Goal: Task Accomplishment & Management: Use online tool/utility

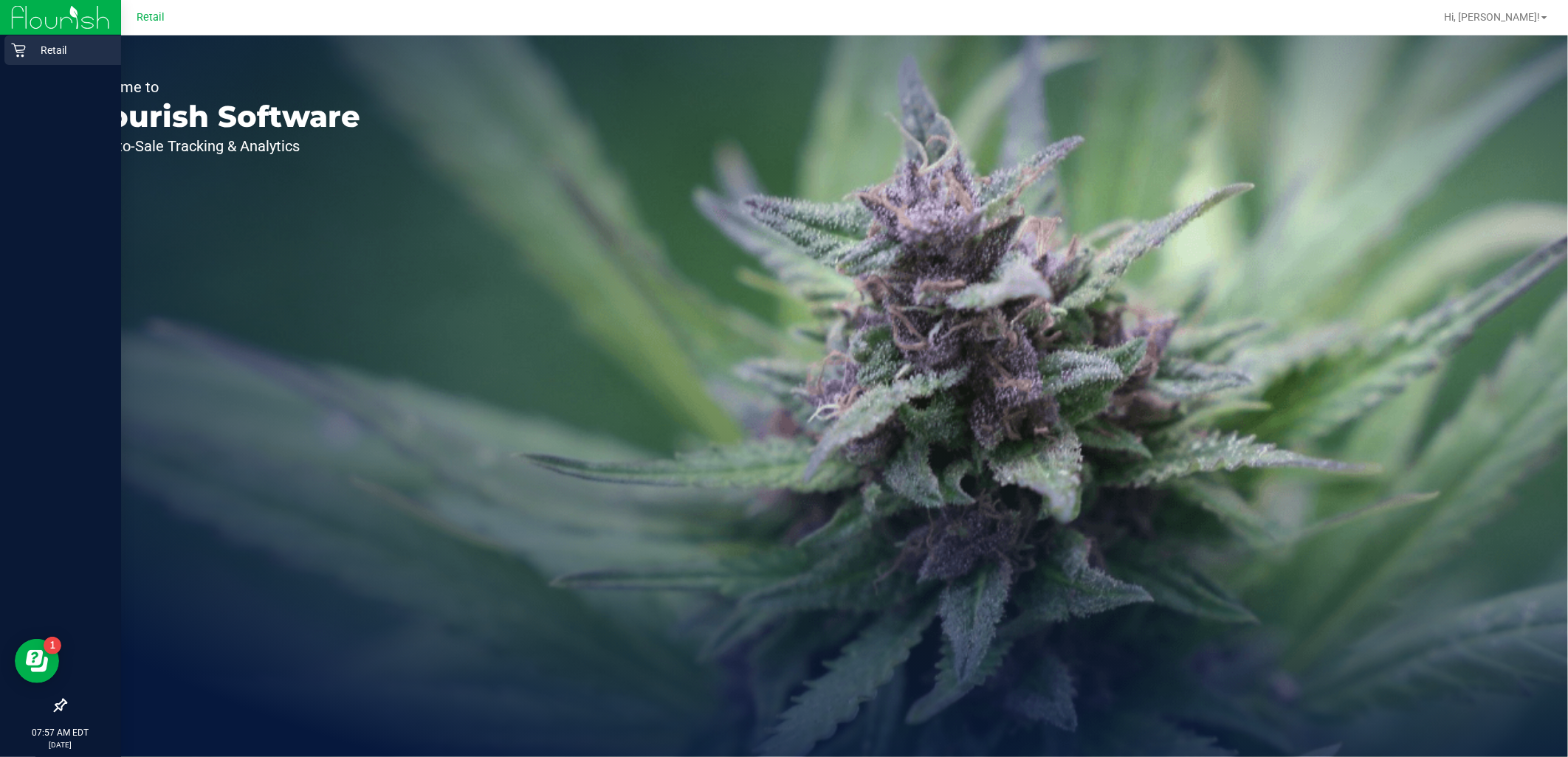
click at [32, 37] on div "Retail" at bounding box center [63, 50] width 117 height 30
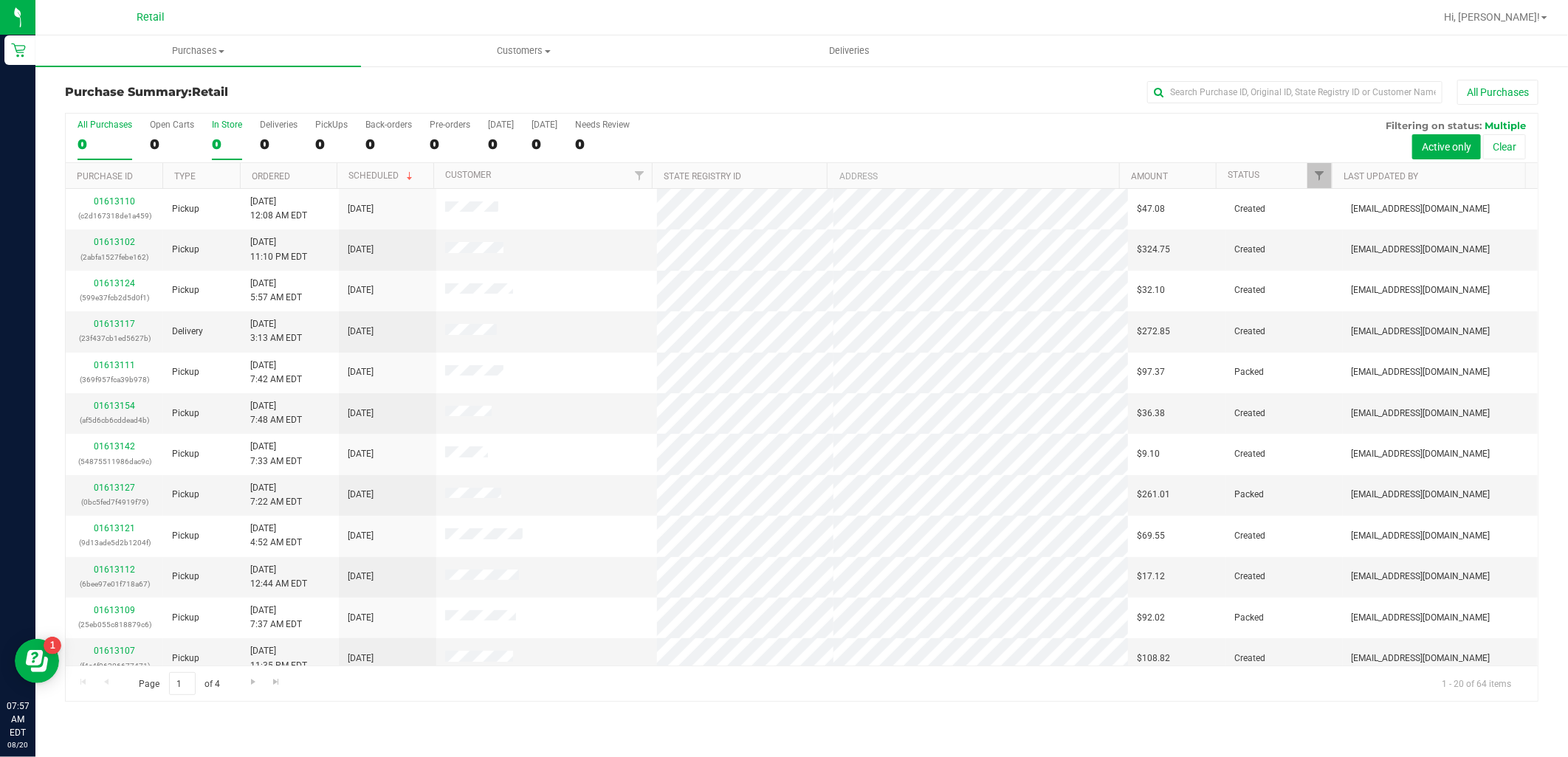
click at [227, 141] on div "0" at bounding box center [227, 145] width 31 height 17
click at [0, 0] on input "In Store 0" at bounding box center [0, 0] width 0 height 0
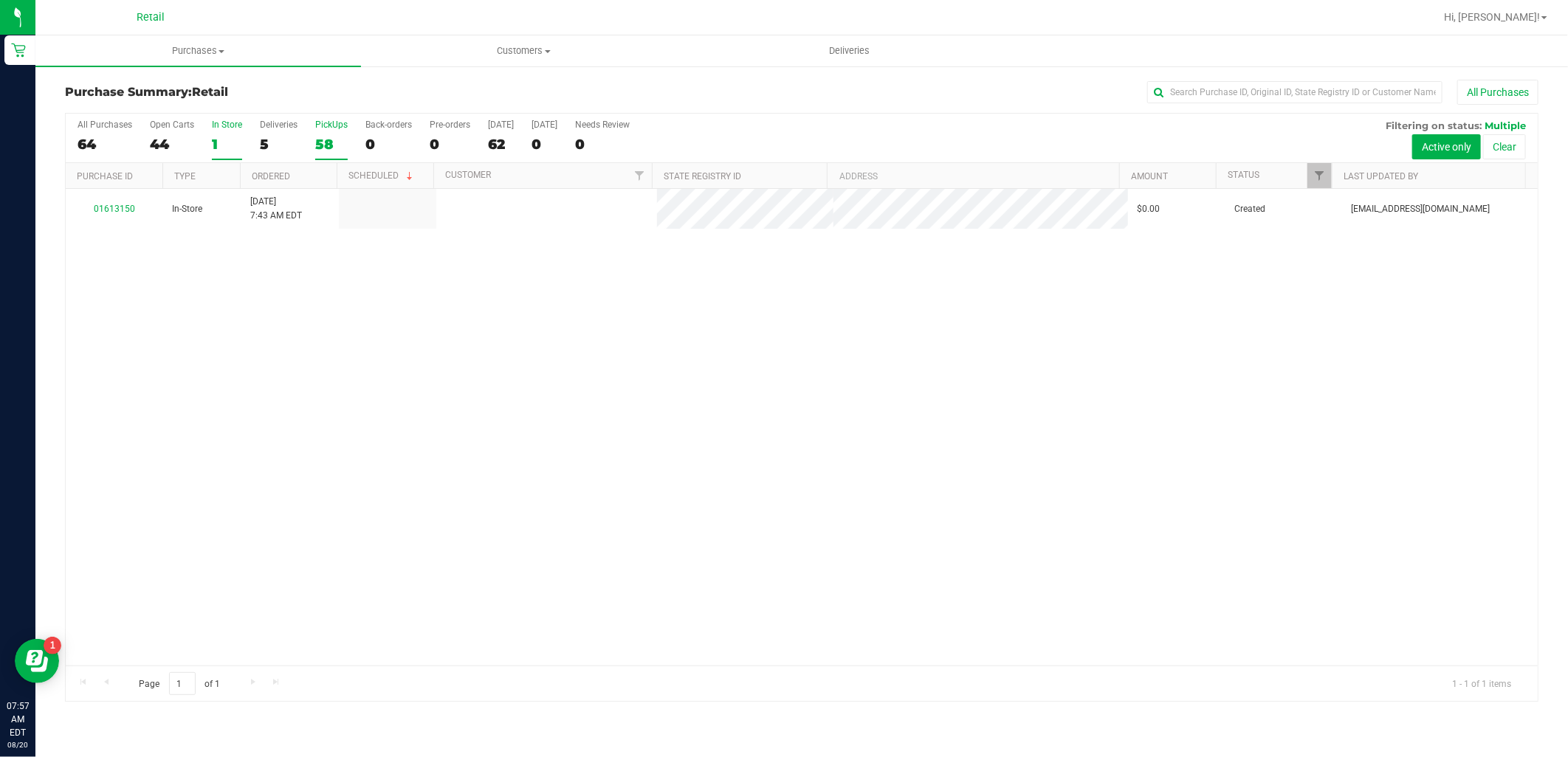
click at [338, 131] on label "PickUps 58" at bounding box center [331, 140] width 33 height 40
click at [0, 0] on input "PickUps 58" at bounding box center [0, 0] width 0 height 0
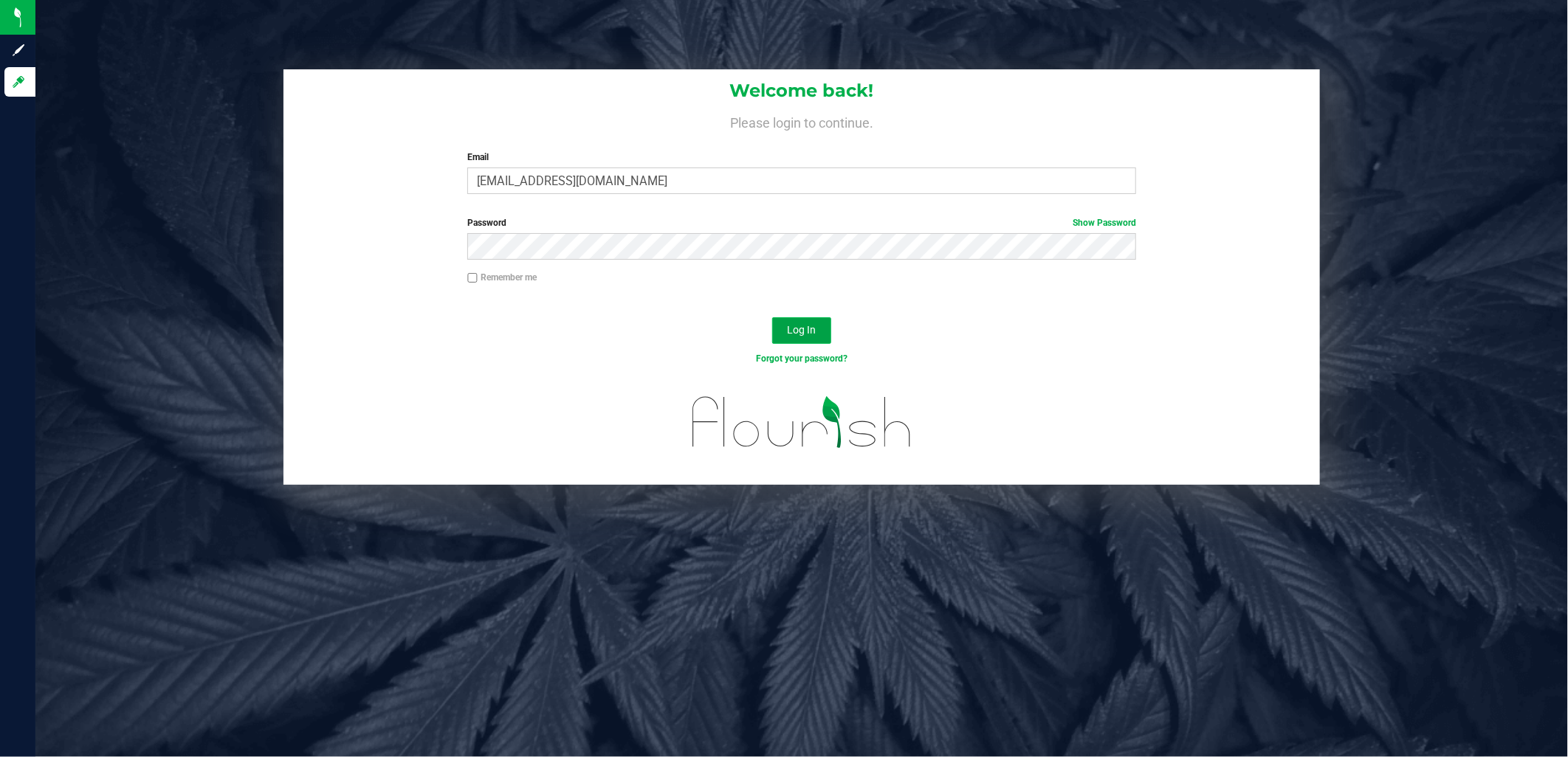
click at [781, 326] on button "Log In" at bounding box center [802, 331] width 59 height 27
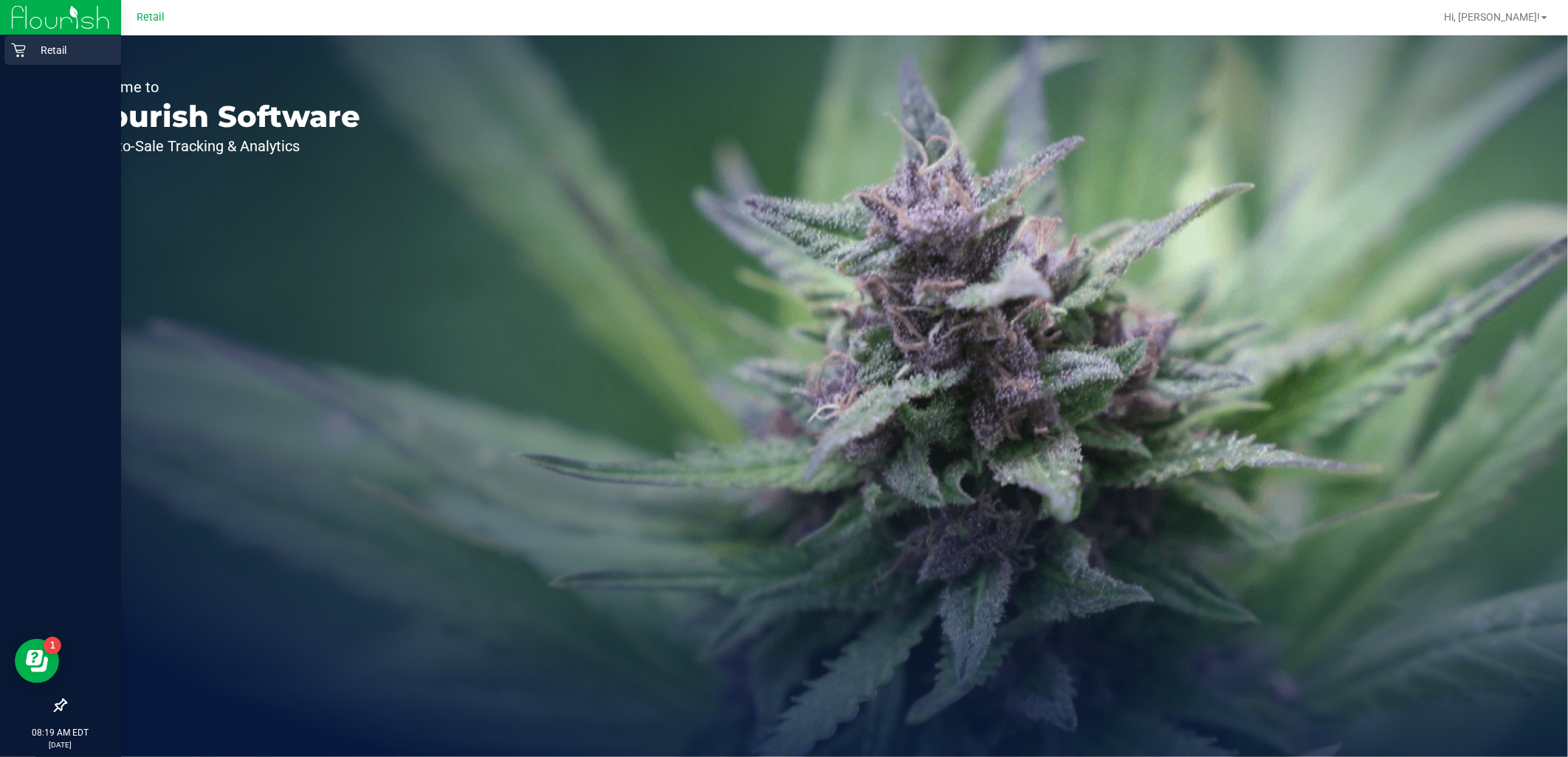
click at [17, 54] on icon at bounding box center [18, 50] width 14 height 14
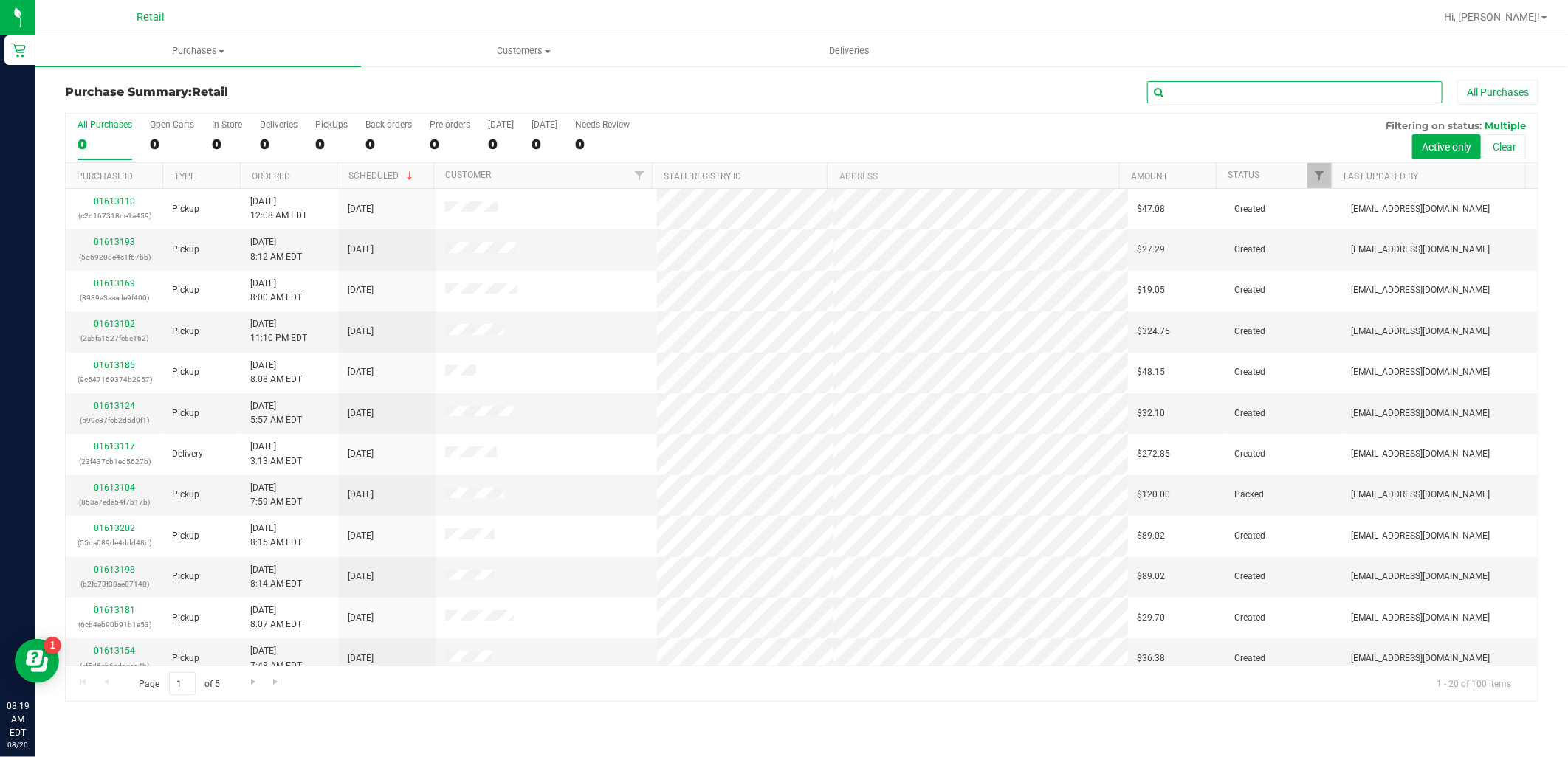
click at [1204, 82] on input "text" at bounding box center [1295, 92] width 296 height 22
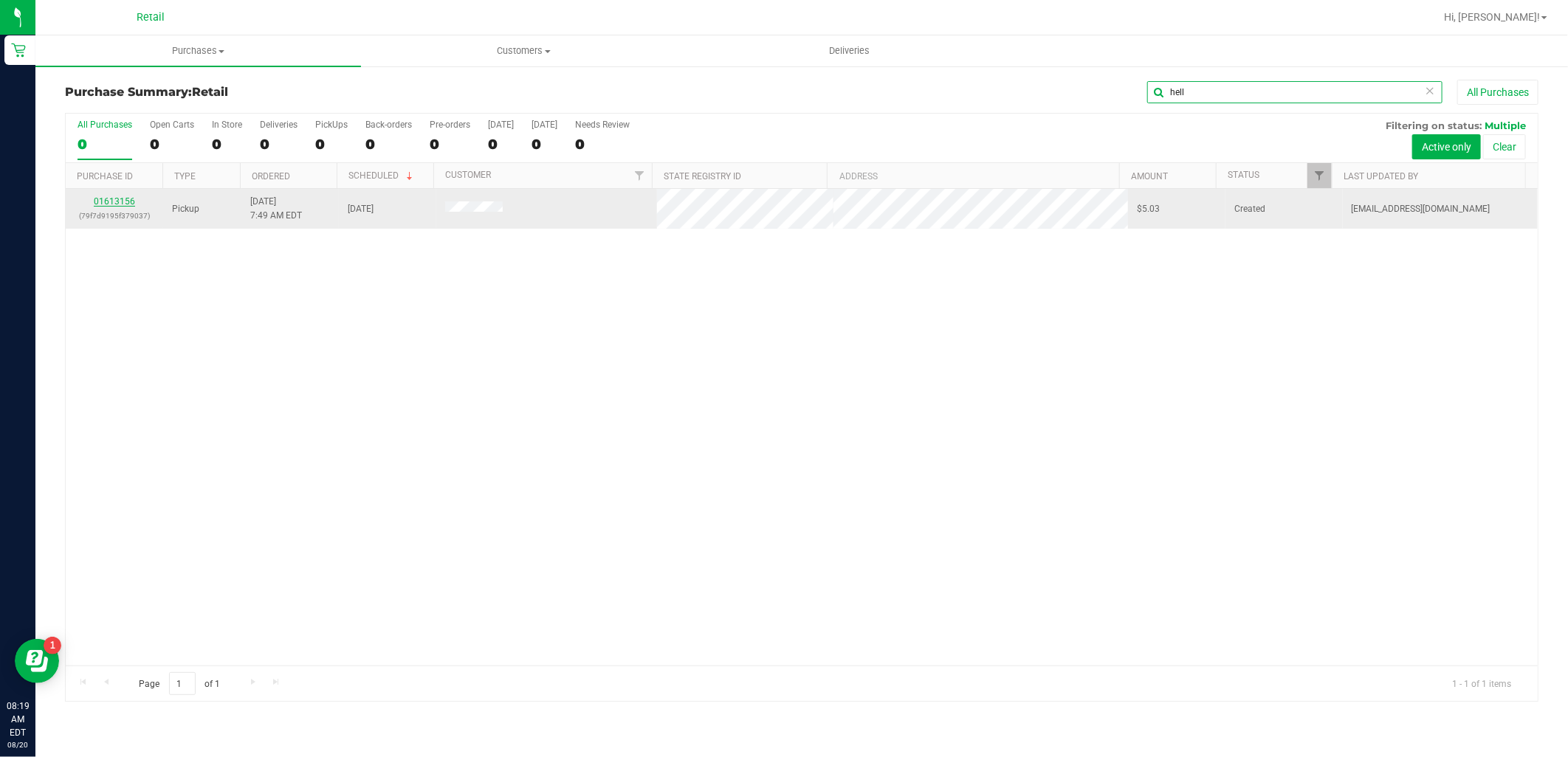
type input "hell"
click at [115, 200] on link "01613156" at bounding box center [114, 201] width 41 height 11
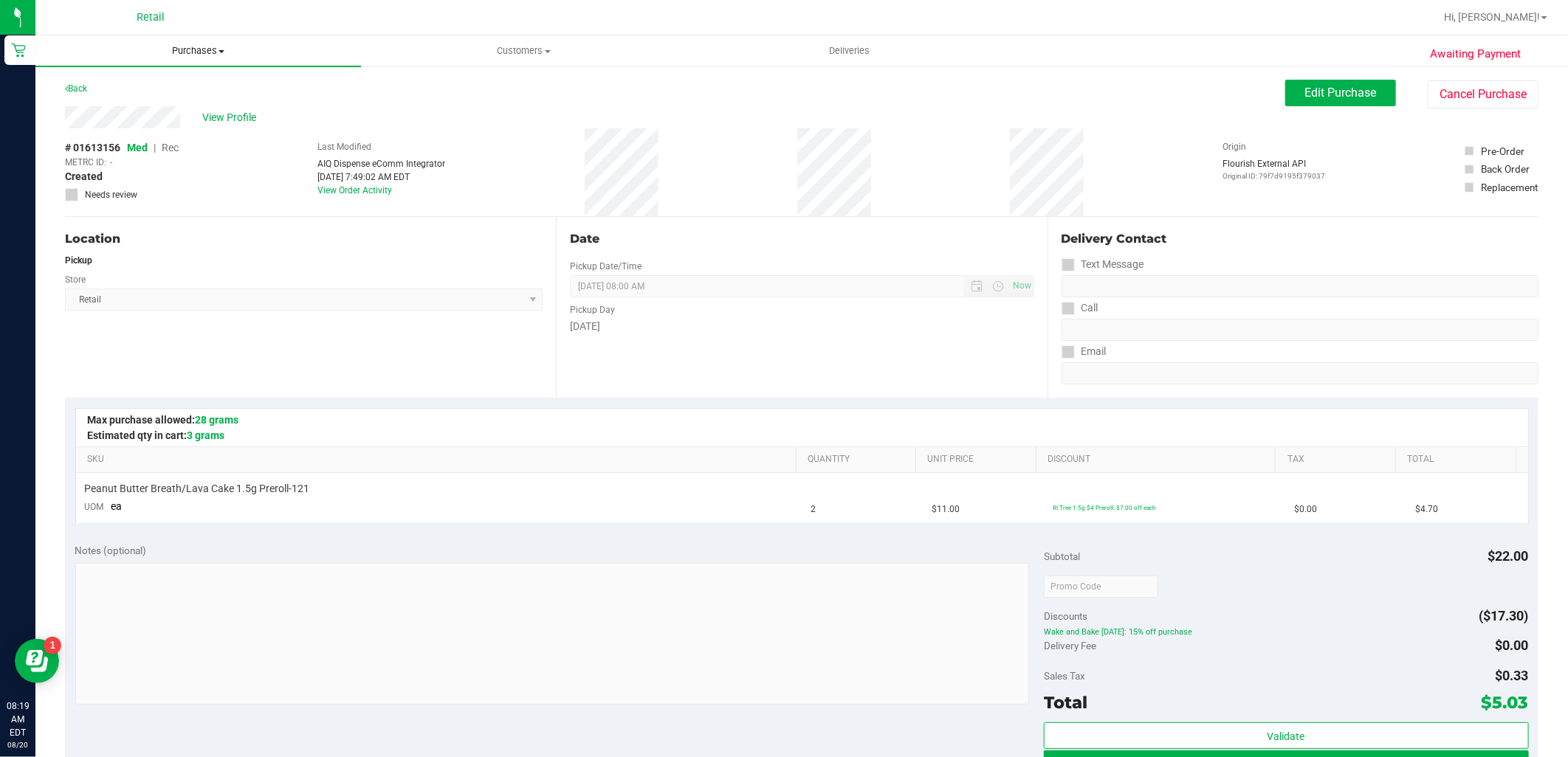
click at [190, 50] on span "Purchases" at bounding box center [198, 51] width 325 height 13
click at [205, 93] on li "Summary of purchases" at bounding box center [198, 89] width 325 height 18
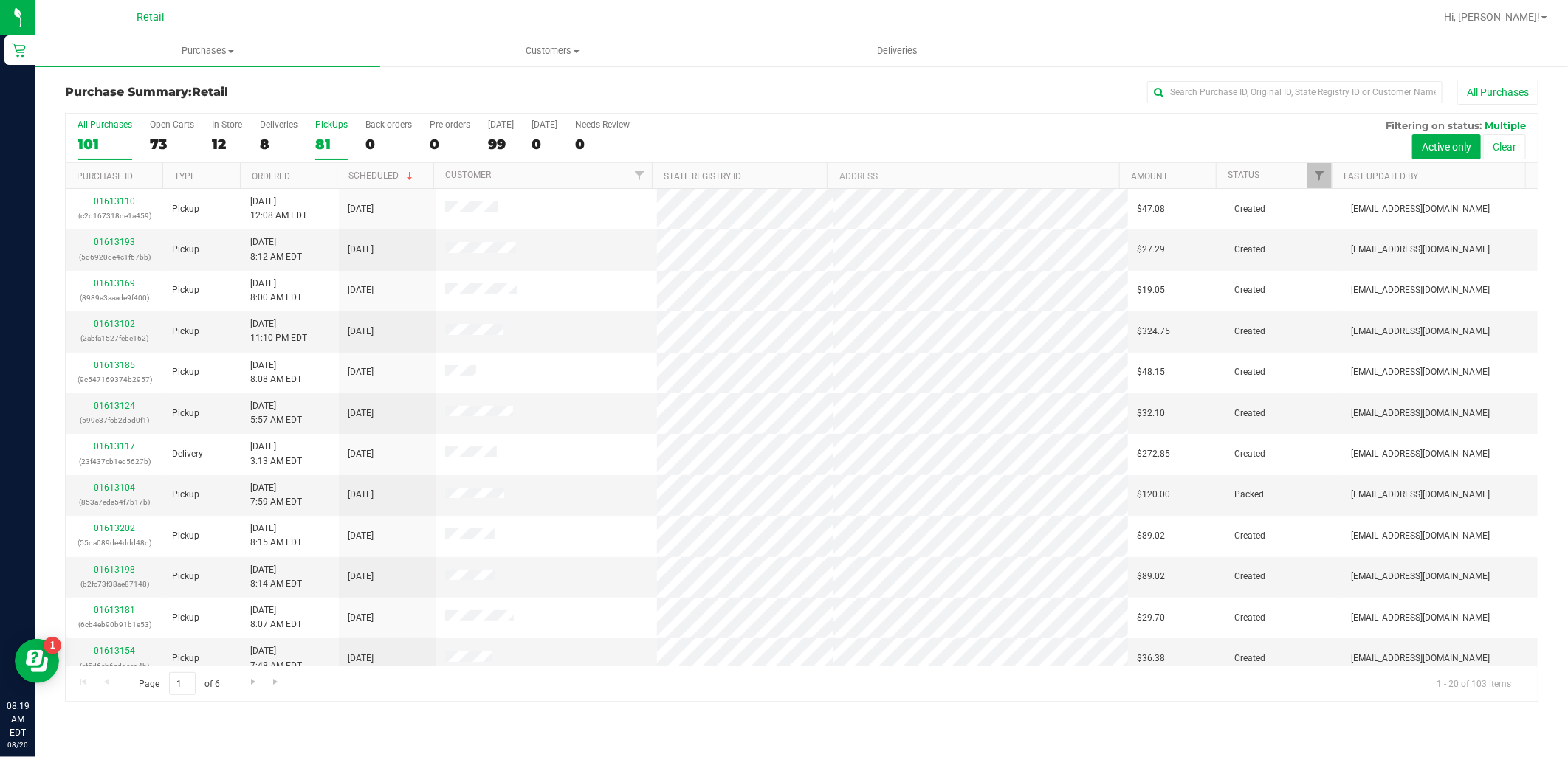
click at [330, 124] on div "PickUps" at bounding box center [331, 124] width 33 height 11
click at [0, 0] on input "PickUps 81" at bounding box center [0, 0] width 0 height 0
click at [340, 137] on div "82" at bounding box center [331, 145] width 33 height 17
click at [0, 0] on input "PickUps 82" at bounding box center [0, 0] width 0 height 0
click at [164, 144] on div "75" at bounding box center [172, 145] width 44 height 17
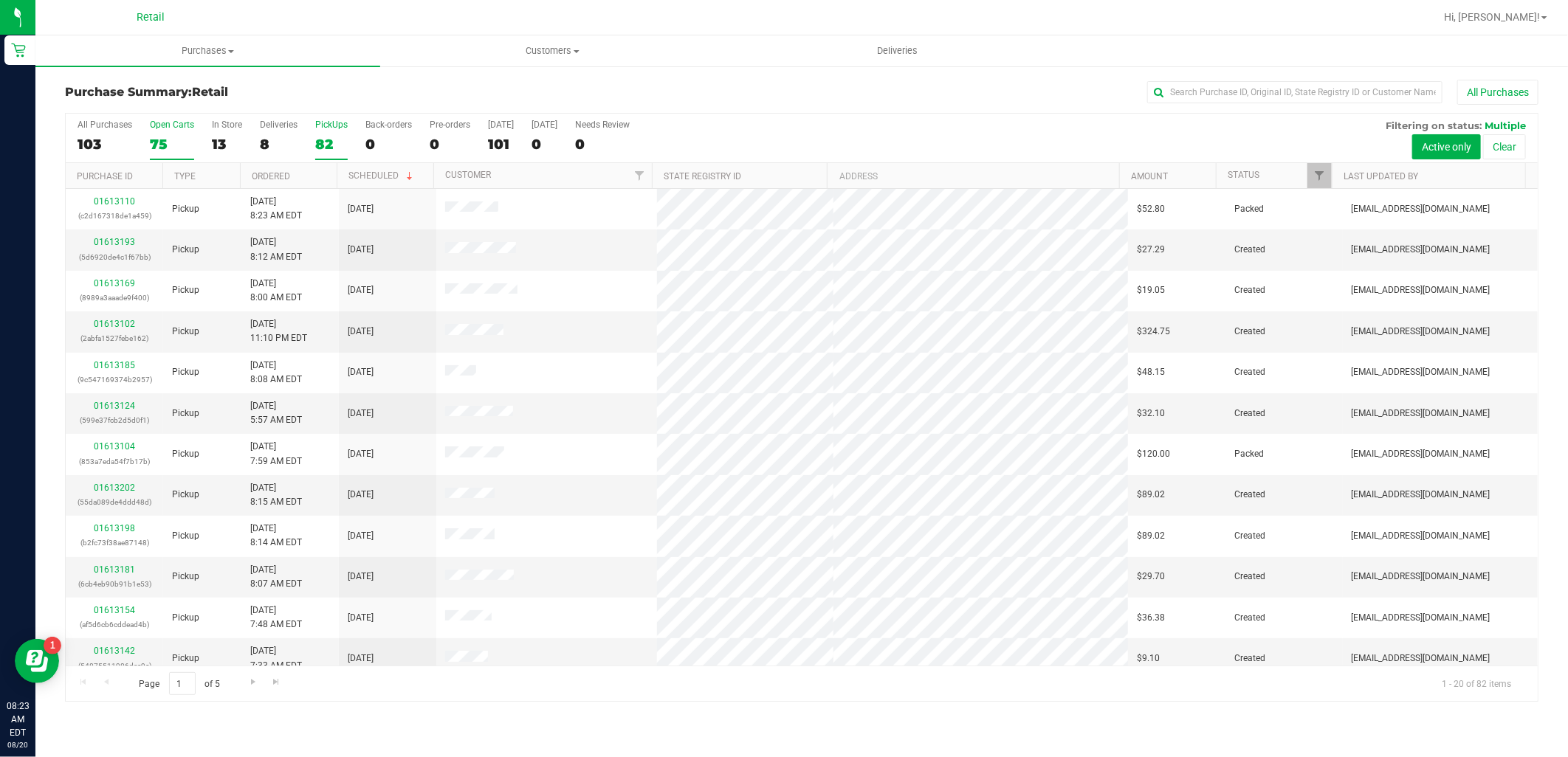
click at [0, 0] on input "Open Carts 75" at bounding box center [0, 0] width 0 height 0
click at [321, 135] on label "PickUps 82" at bounding box center [331, 140] width 33 height 40
click at [0, 0] on input "PickUps 82" at bounding box center [0, 0] width 0 height 0
click at [334, 139] on div "82" at bounding box center [331, 145] width 33 height 17
click at [0, 0] on input "PickUps 82" at bounding box center [0, 0] width 0 height 0
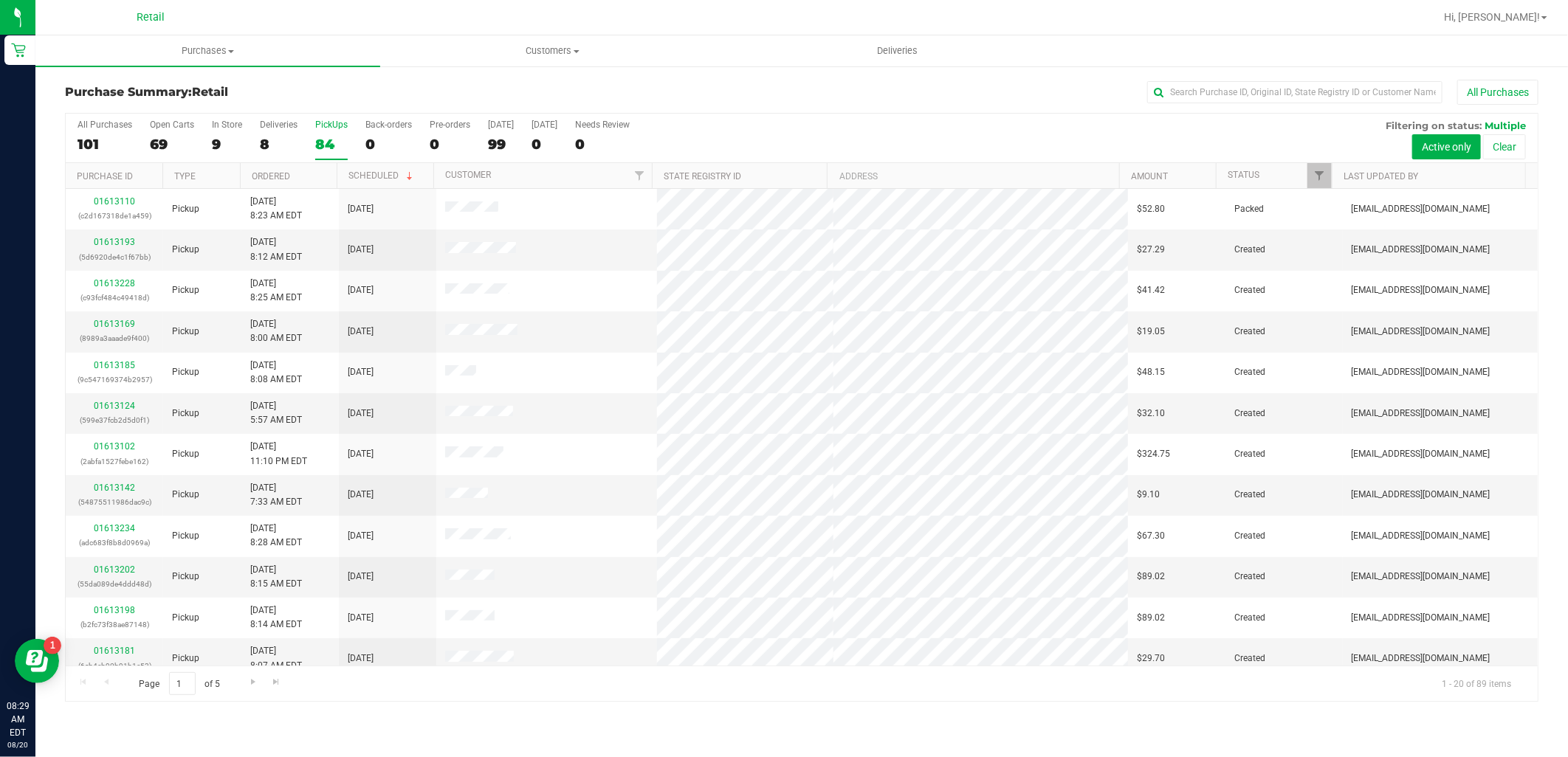
click at [329, 136] on div "84" at bounding box center [331, 145] width 33 height 17
click at [0, 0] on input "PickUps 84" at bounding box center [0, 0] width 0 height 0
click at [1266, 86] on input "text" at bounding box center [1295, 92] width 296 height 22
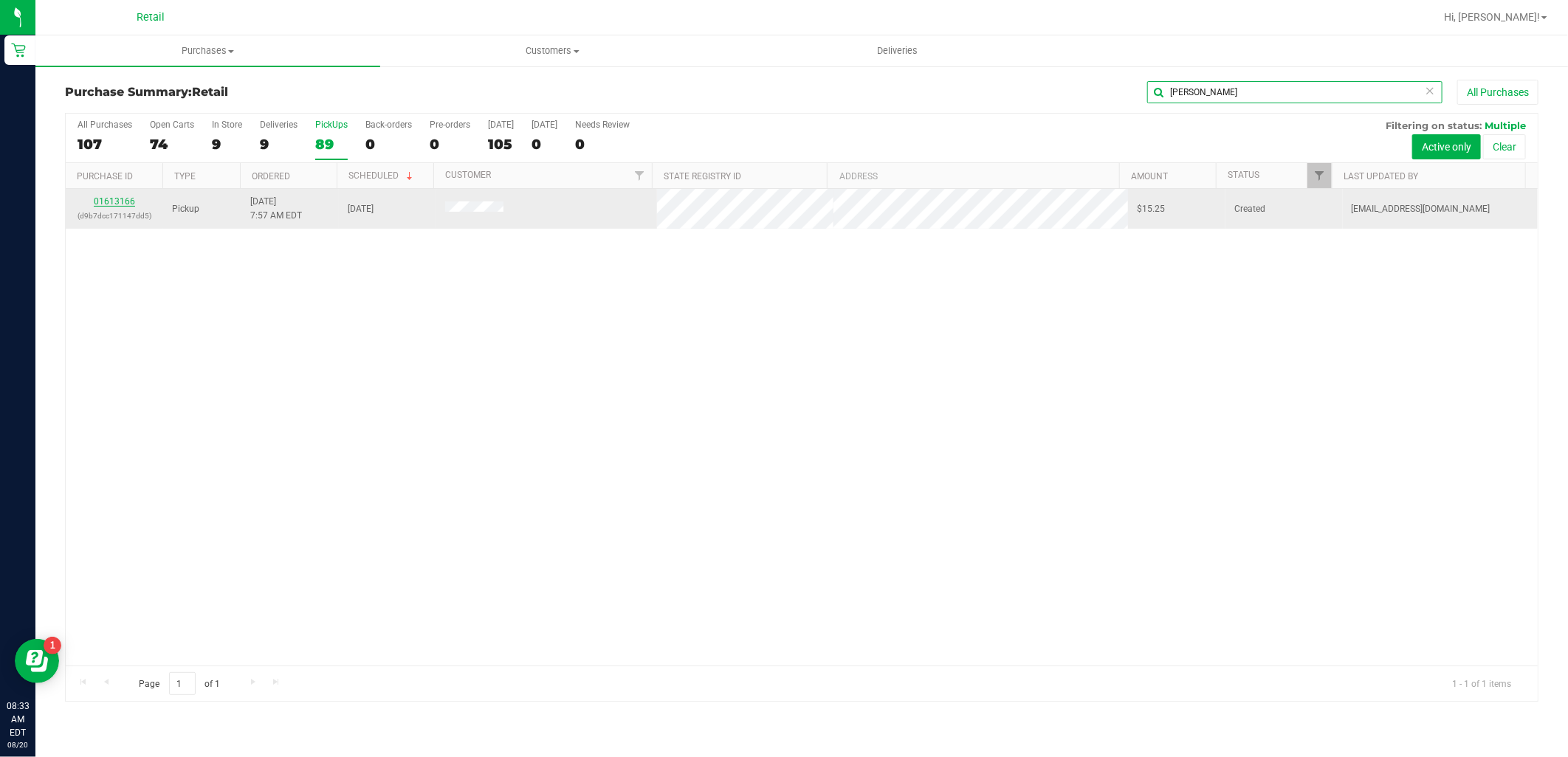
type input "[PERSON_NAME]"
click at [111, 205] on link "01613166" at bounding box center [114, 201] width 41 height 11
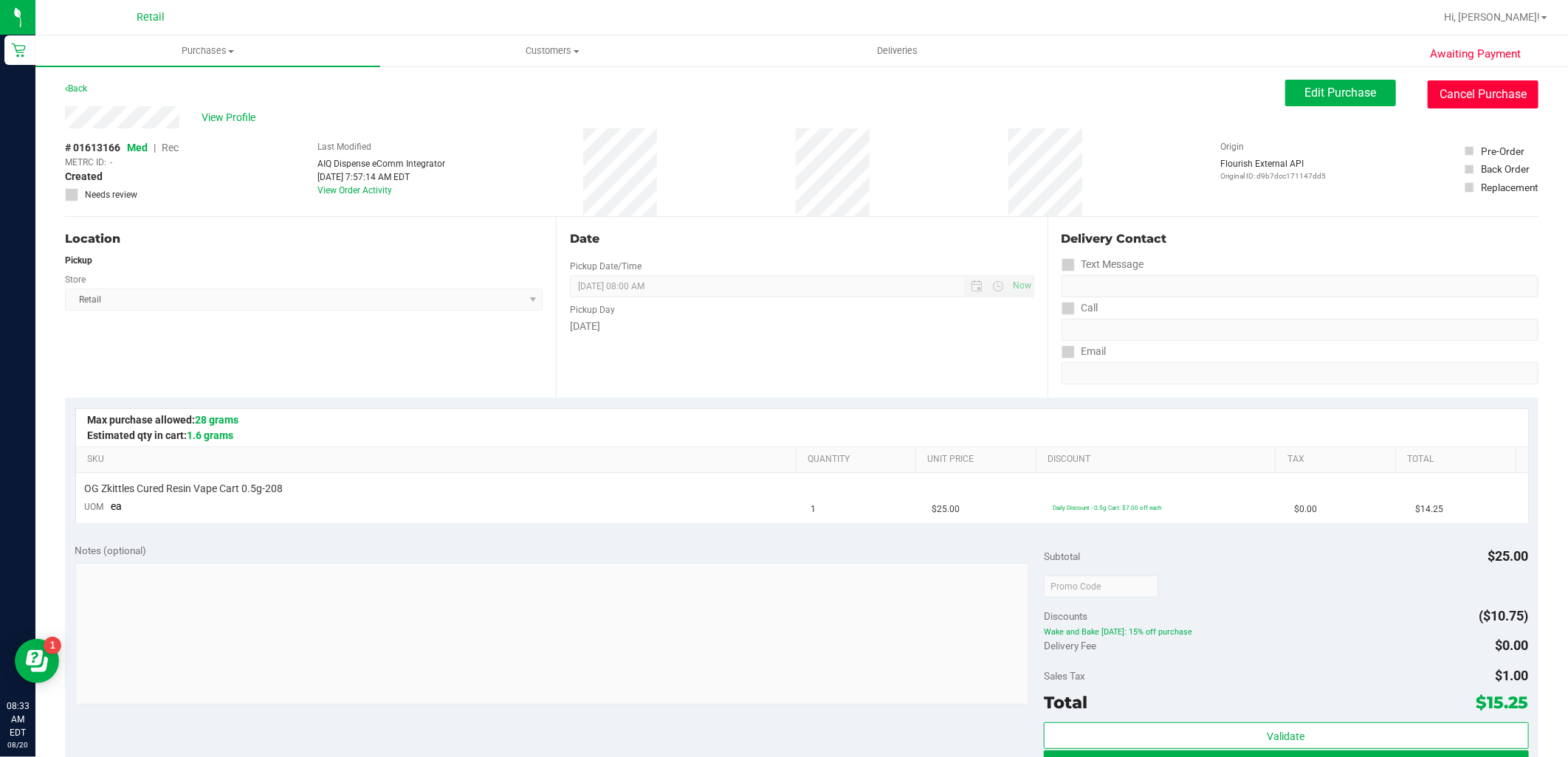
click at [1445, 90] on button "Cancel Purchase" at bounding box center [1484, 94] width 111 height 28
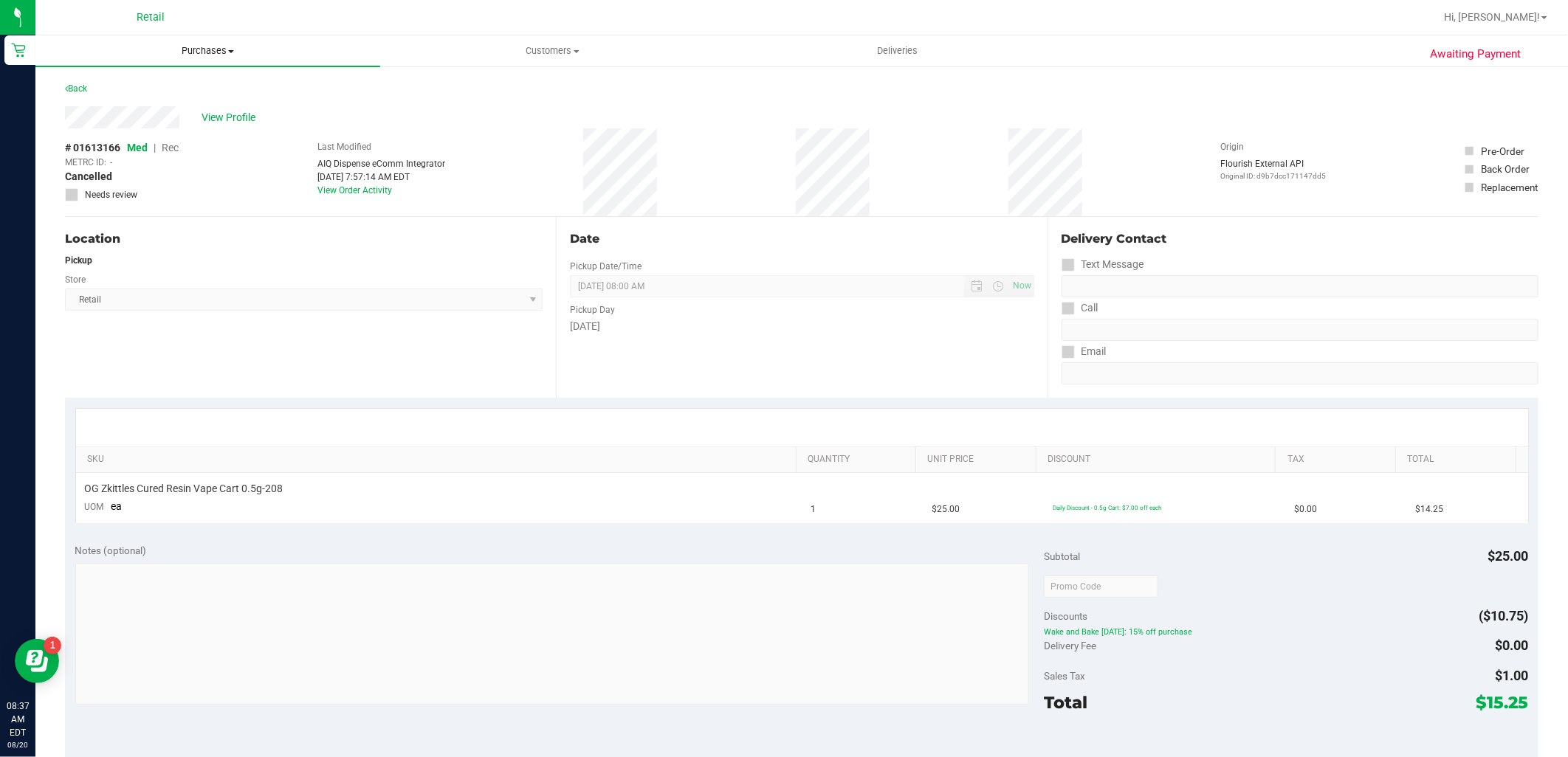
click at [189, 55] on span "Purchases" at bounding box center [208, 51] width 345 height 13
click at [203, 86] on li "Summary of purchases" at bounding box center [208, 89] width 345 height 18
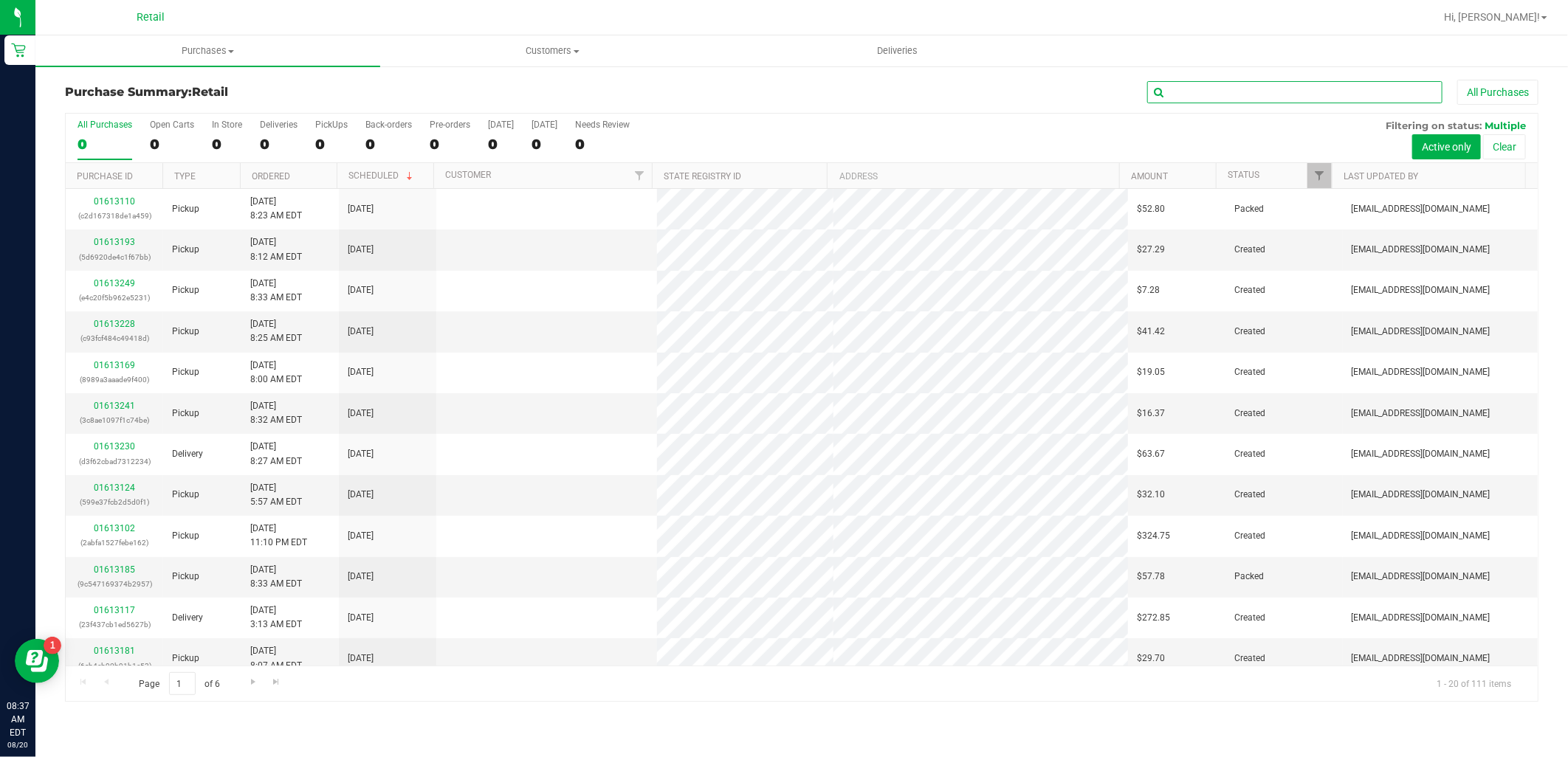
click at [1191, 96] on input "text" at bounding box center [1295, 92] width 296 height 22
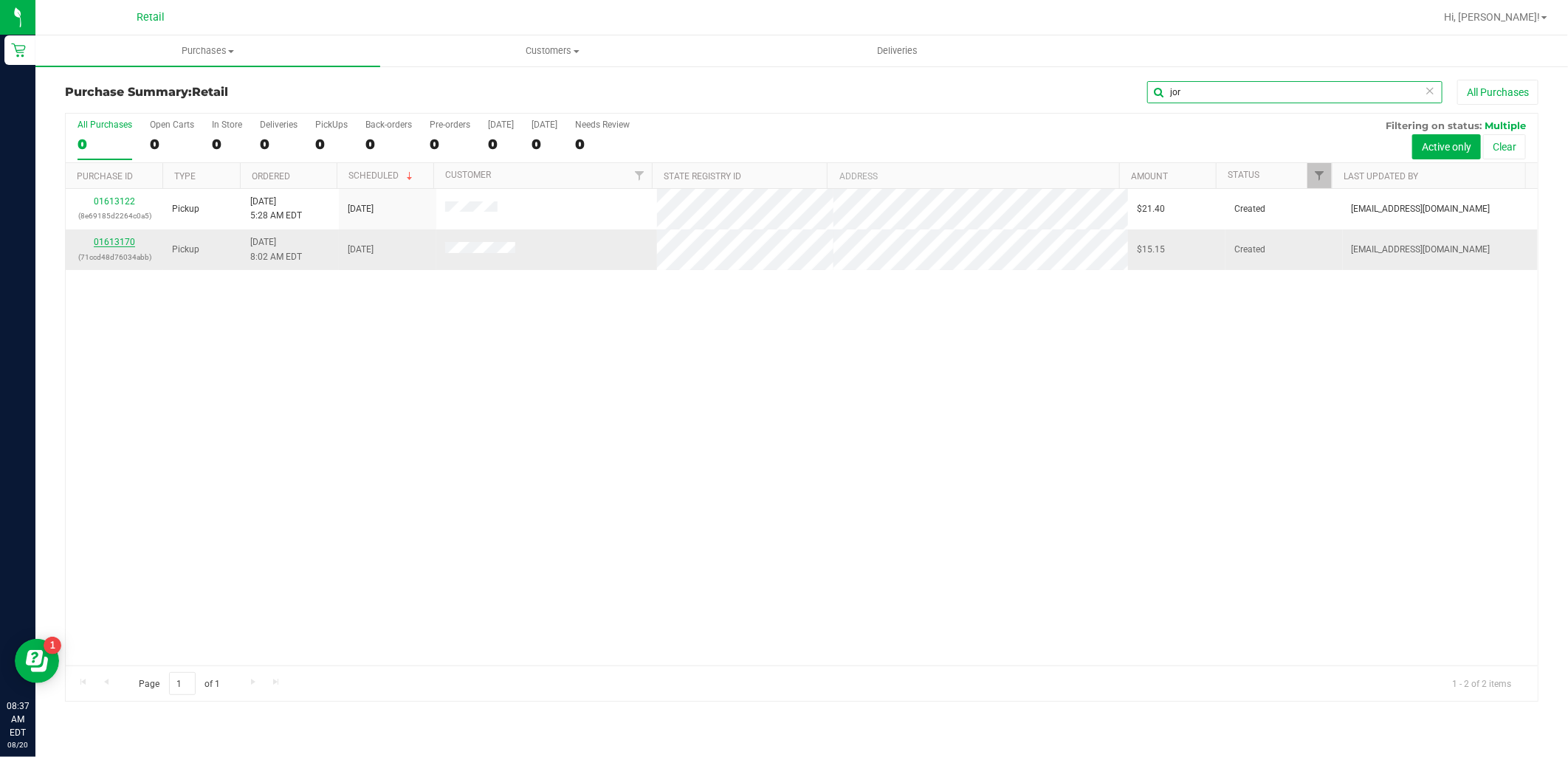
type input "jor"
click at [97, 238] on link "01613170" at bounding box center [114, 242] width 41 height 11
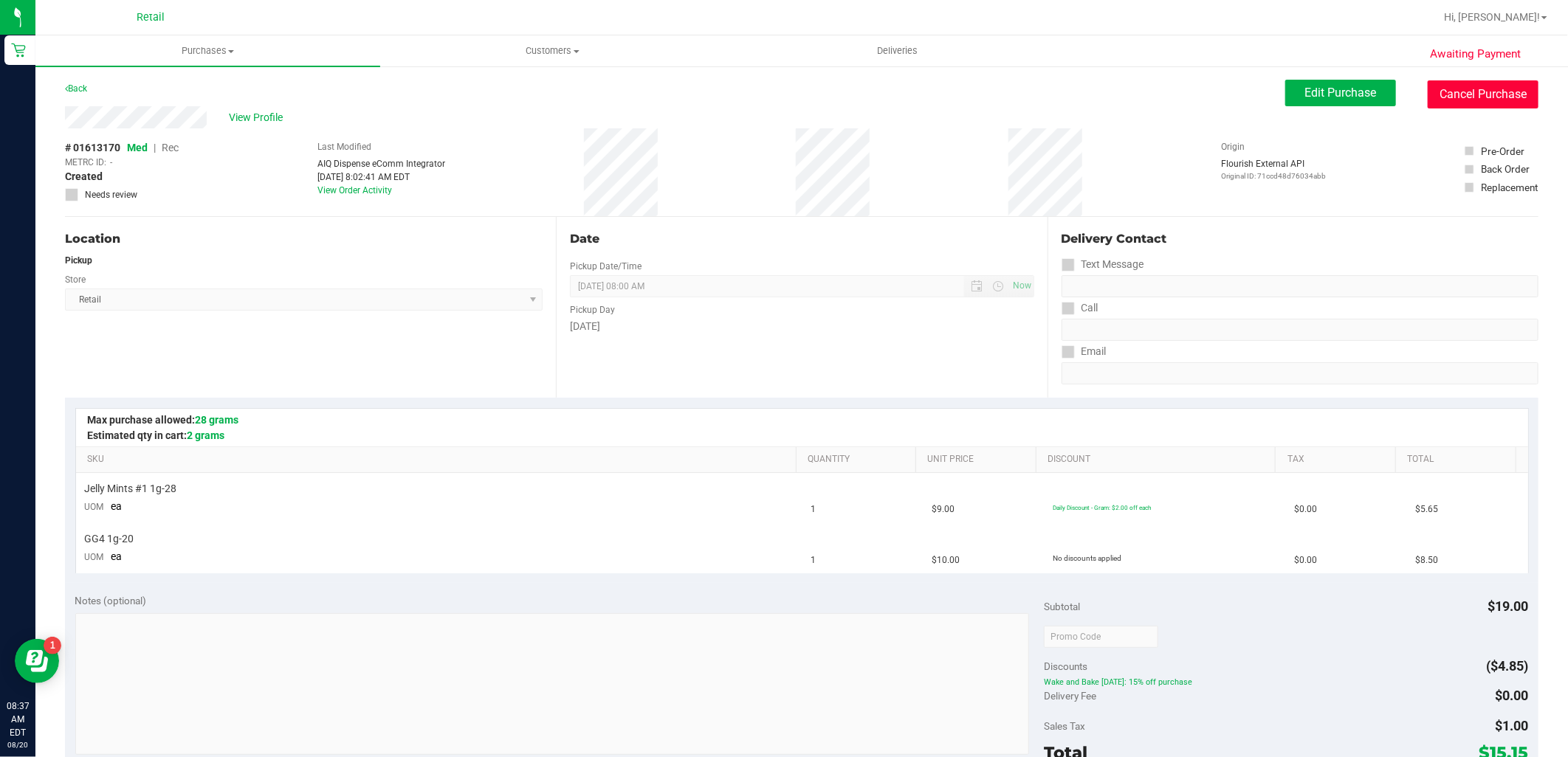
click at [1450, 91] on button "Cancel Purchase" at bounding box center [1484, 94] width 111 height 28
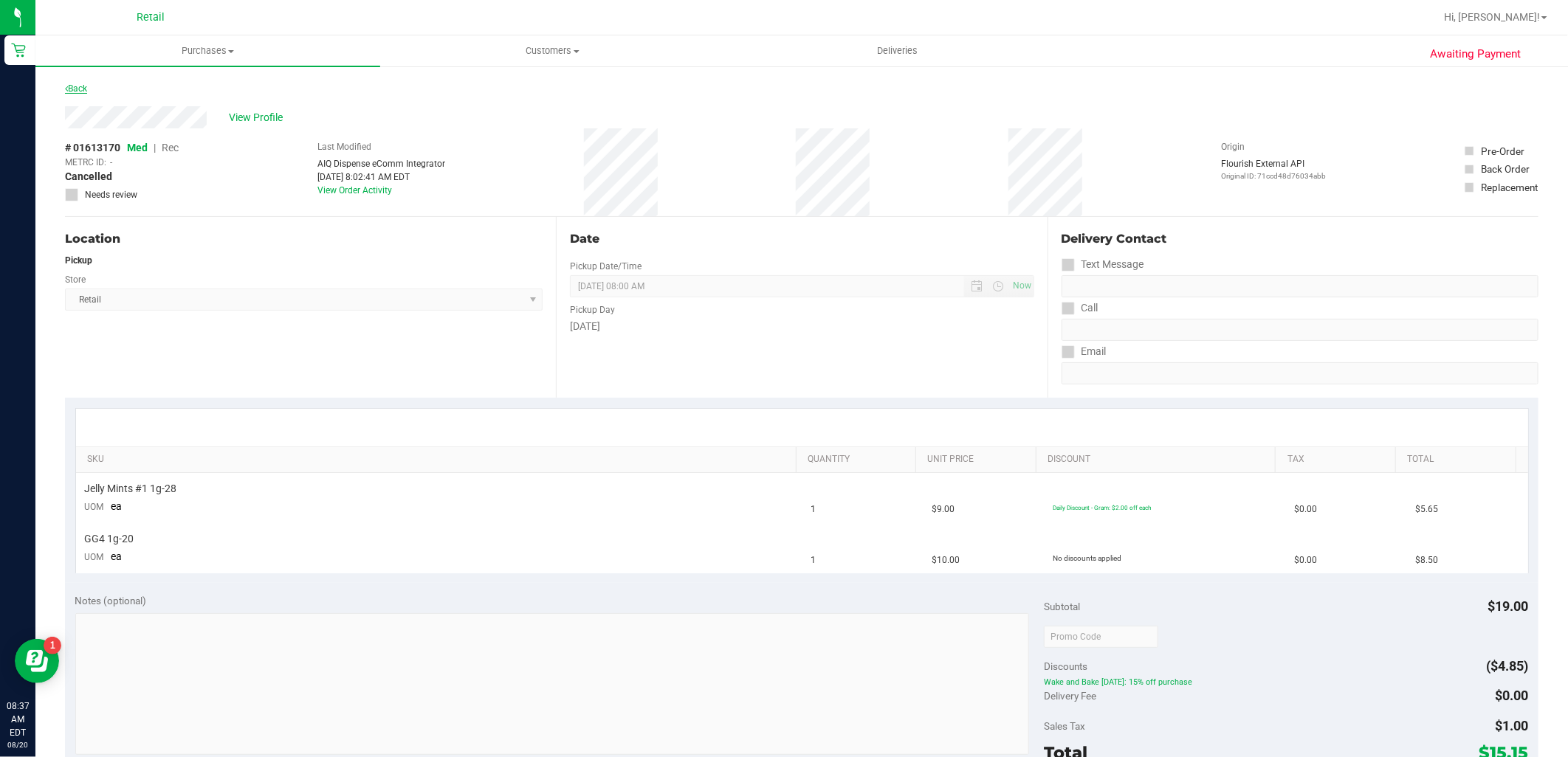
click at [83, 91] on link "Back" at bounding box center [76, 88] width 22 height 11
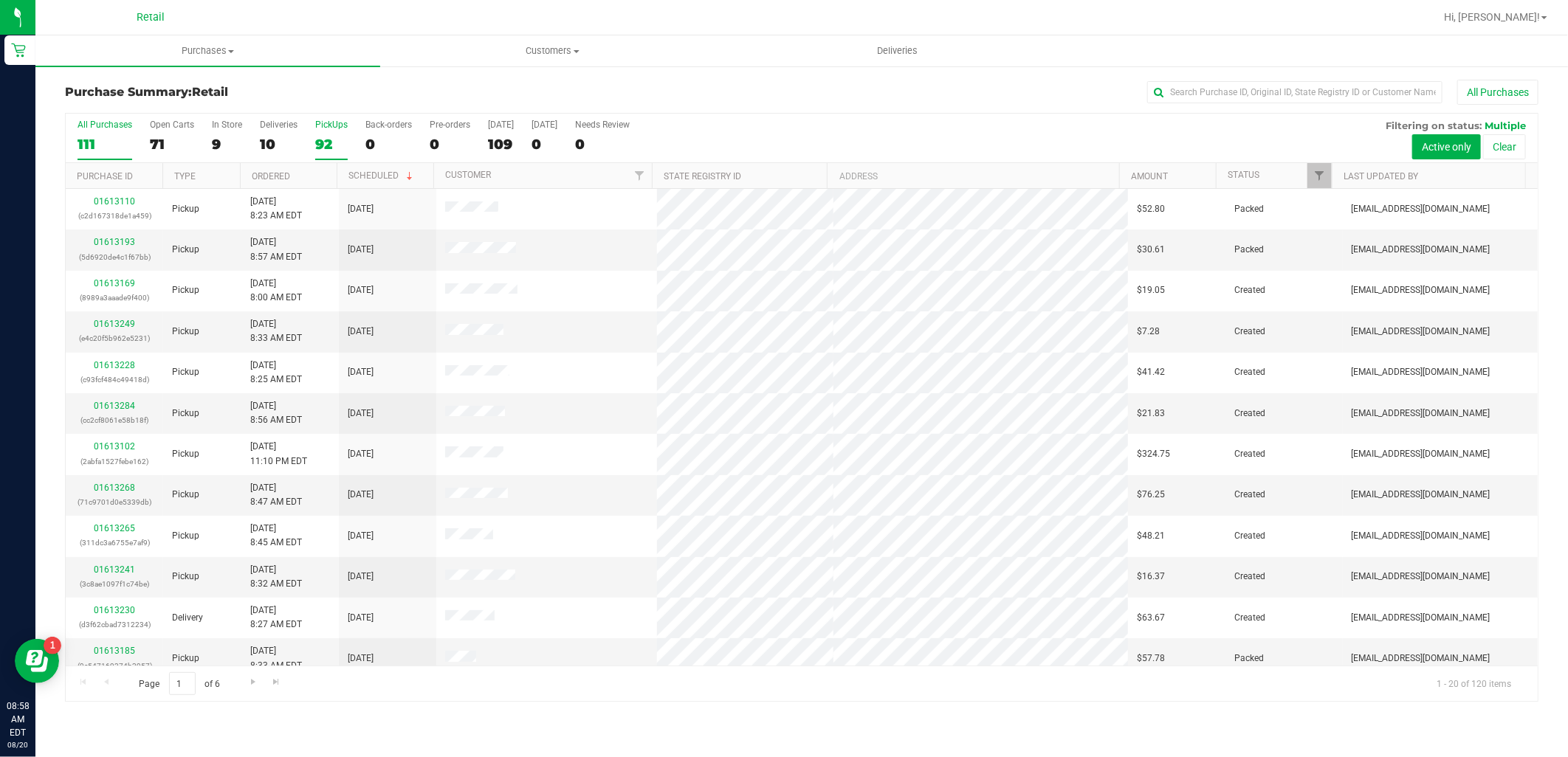
click at [332, 155] on label "PickUps 92" at bounding box center [331, 140] width 33 height 40
click at [0, 0] on input "PickUps 92" at bounding box center [0, 0] width 0 height 0
click at [562, 60] on uib-tab-heading "Customers All customers Add a new customer All physicians" at bounding box center [552, 51] width 344 height 30
click at [470, 92] on span "All customers" at bounding box center [433, 88] width 106 height 12
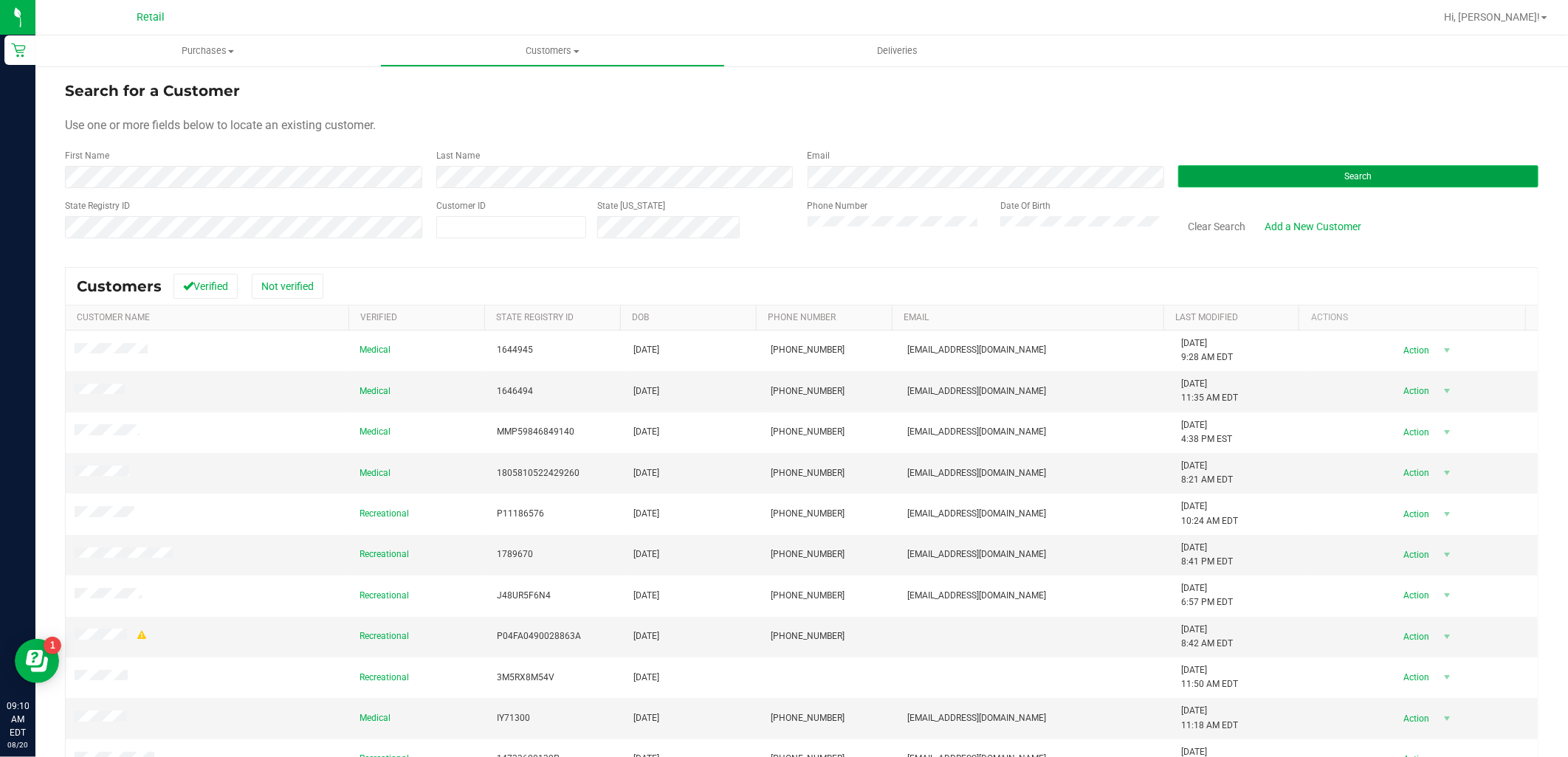
click at [1252, 172] on button "Search" at bounding box center [1358, 176] width 360 height 22
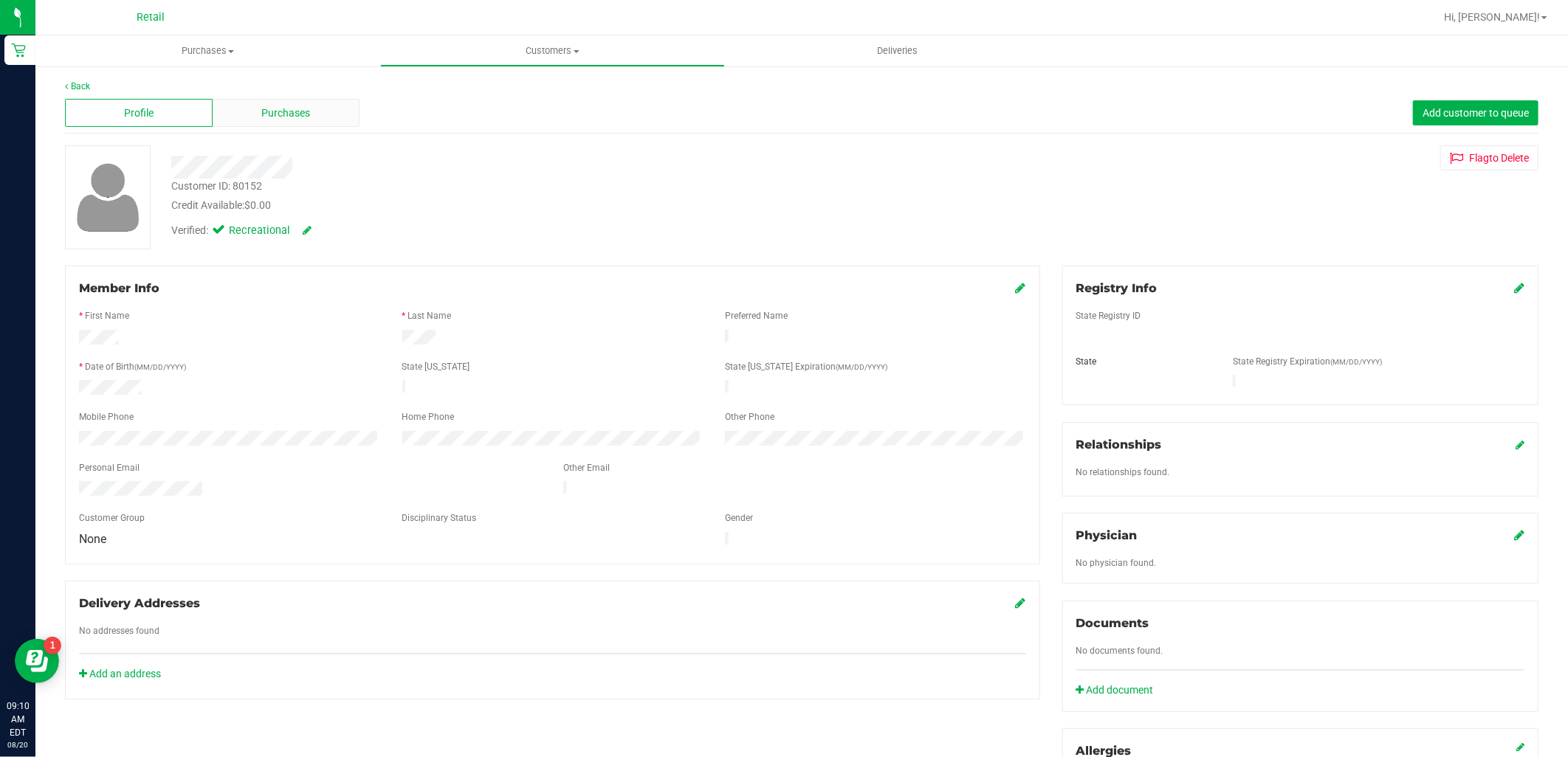
click at [274, 99] on div "Purchases" at bounding box center [286, 112] width 147 height 28
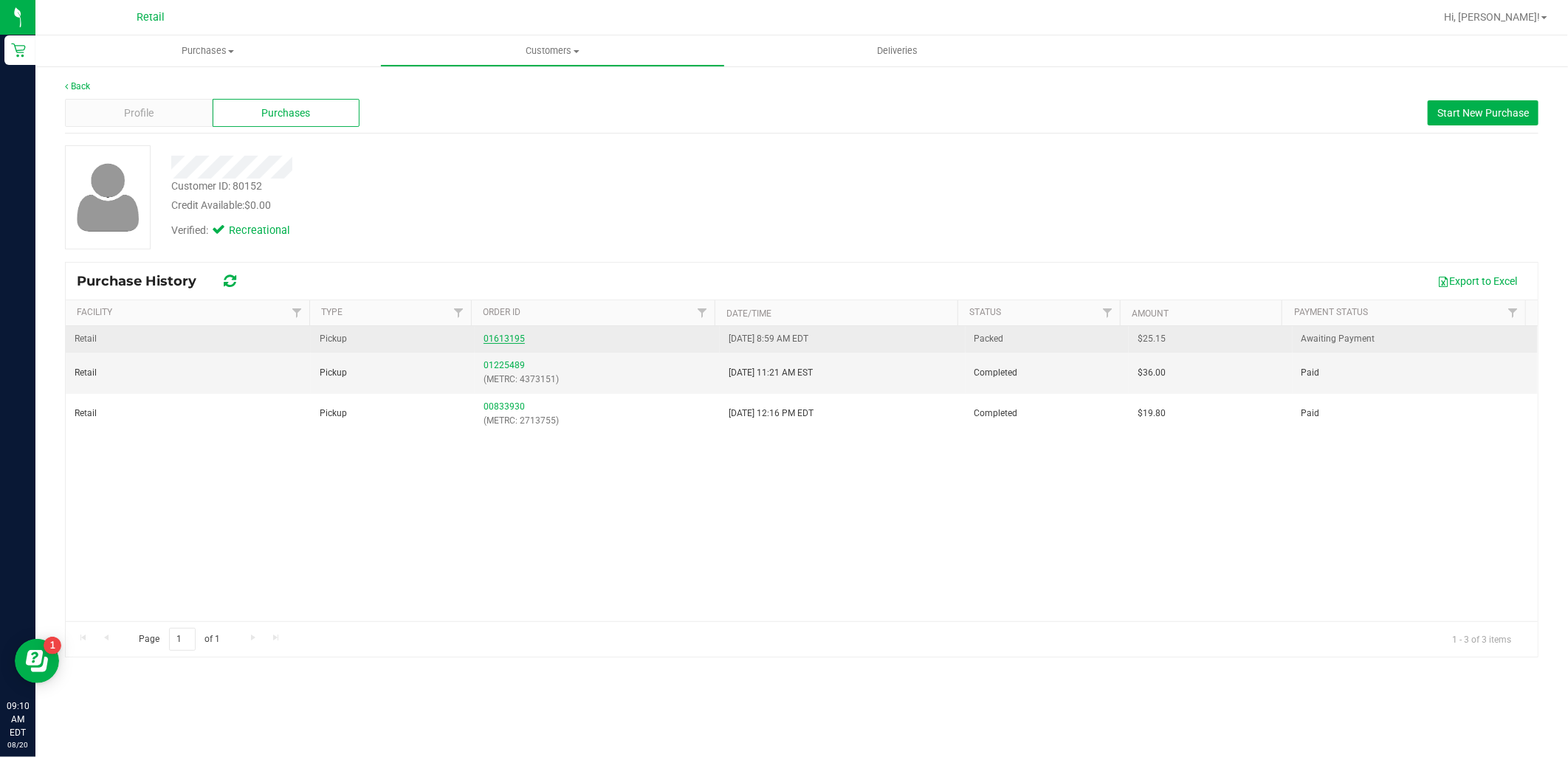
click at [508, 337] on link "01613195" at bounding box center [504, 339] width 41 height 11
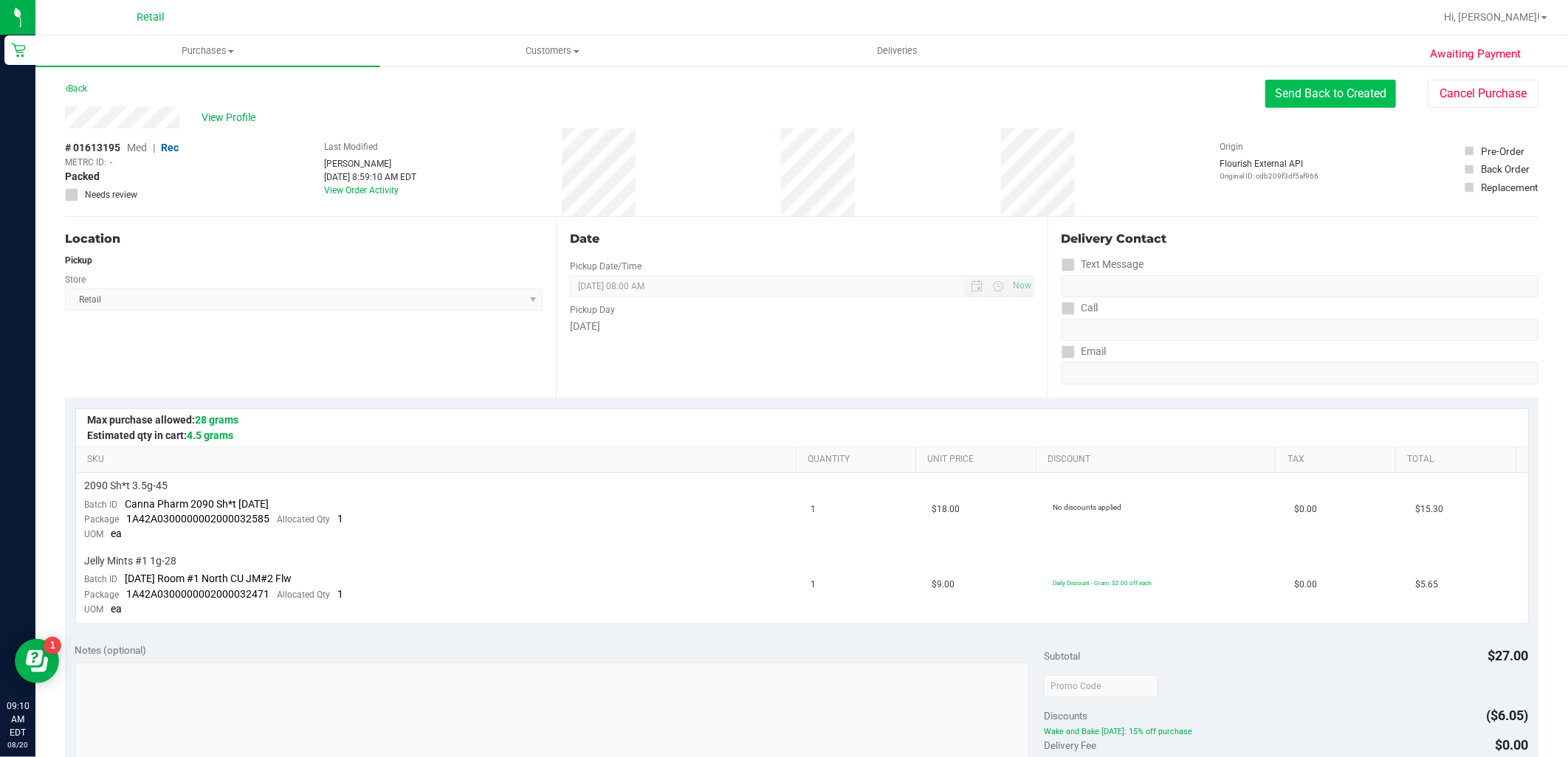
click at [1315, 97] on button "Send Back to Created" at bounding box center [1331, 93] width 131 height 28
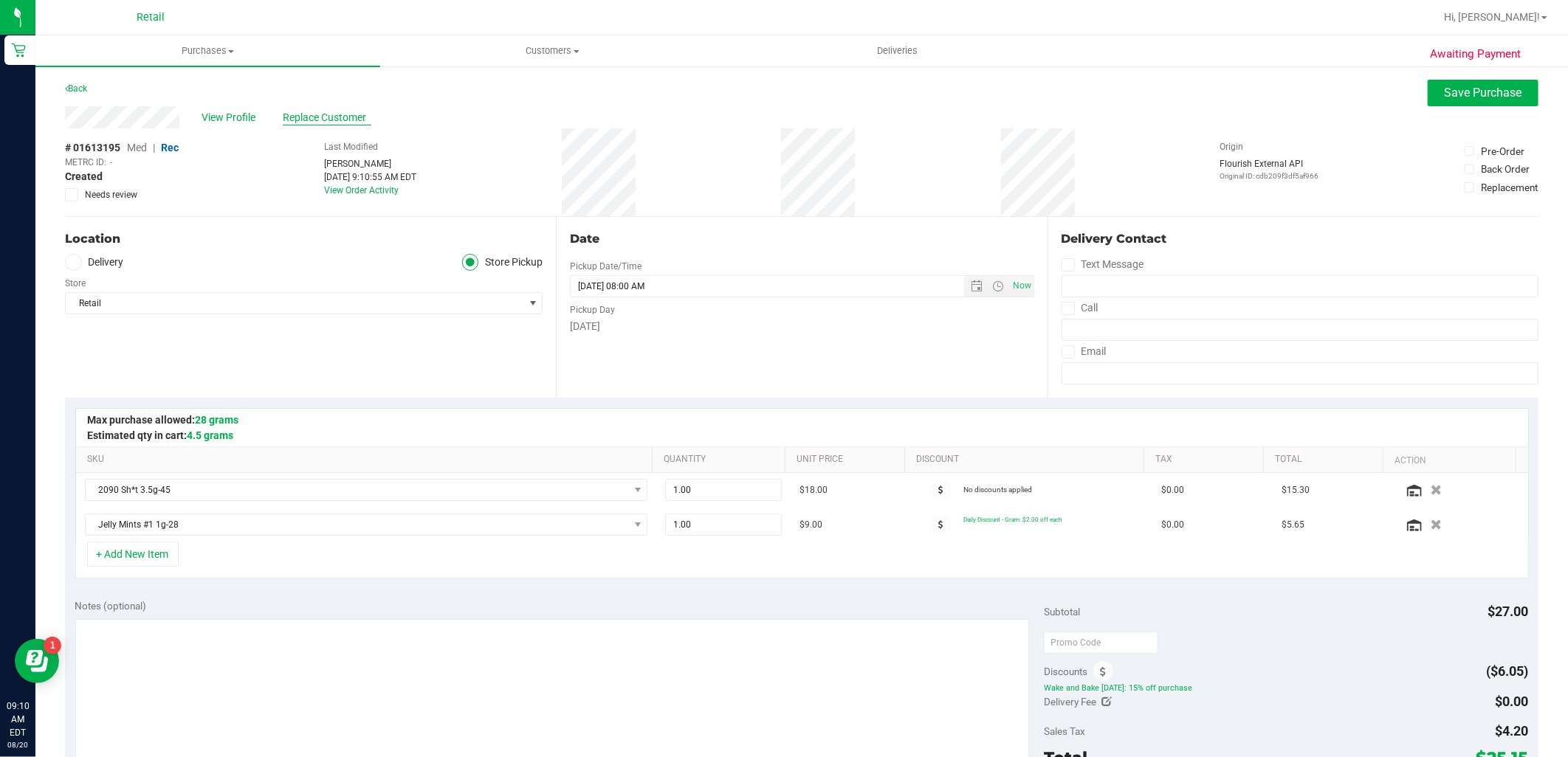
click at [307, 117] on span "Replace Customer" at bounding box center [326, 118] width 89 height 15
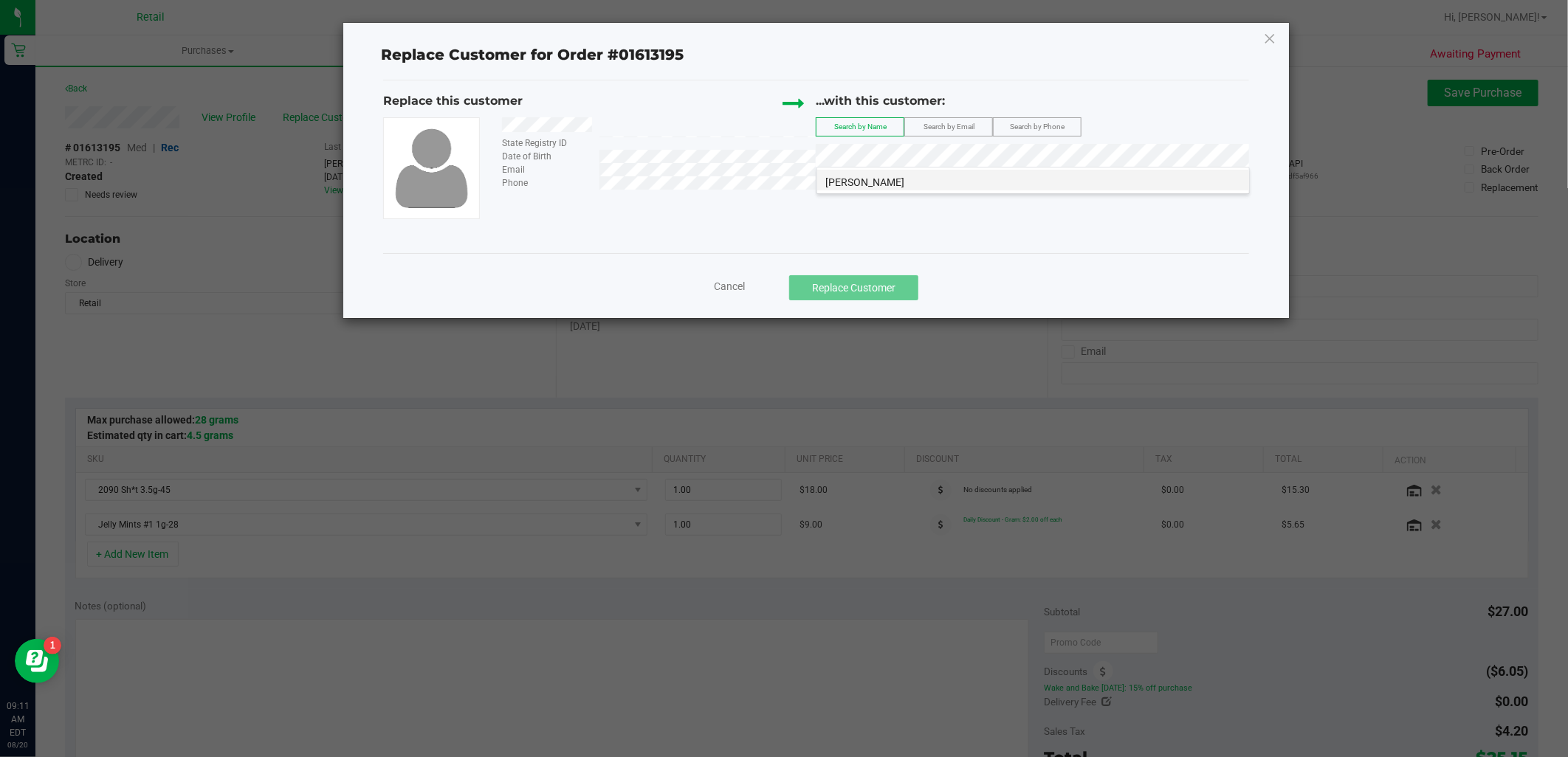
click at [935, 174] on li "[PERSON_NAME]" at bounding box center [1033, 180] width 432 height 21
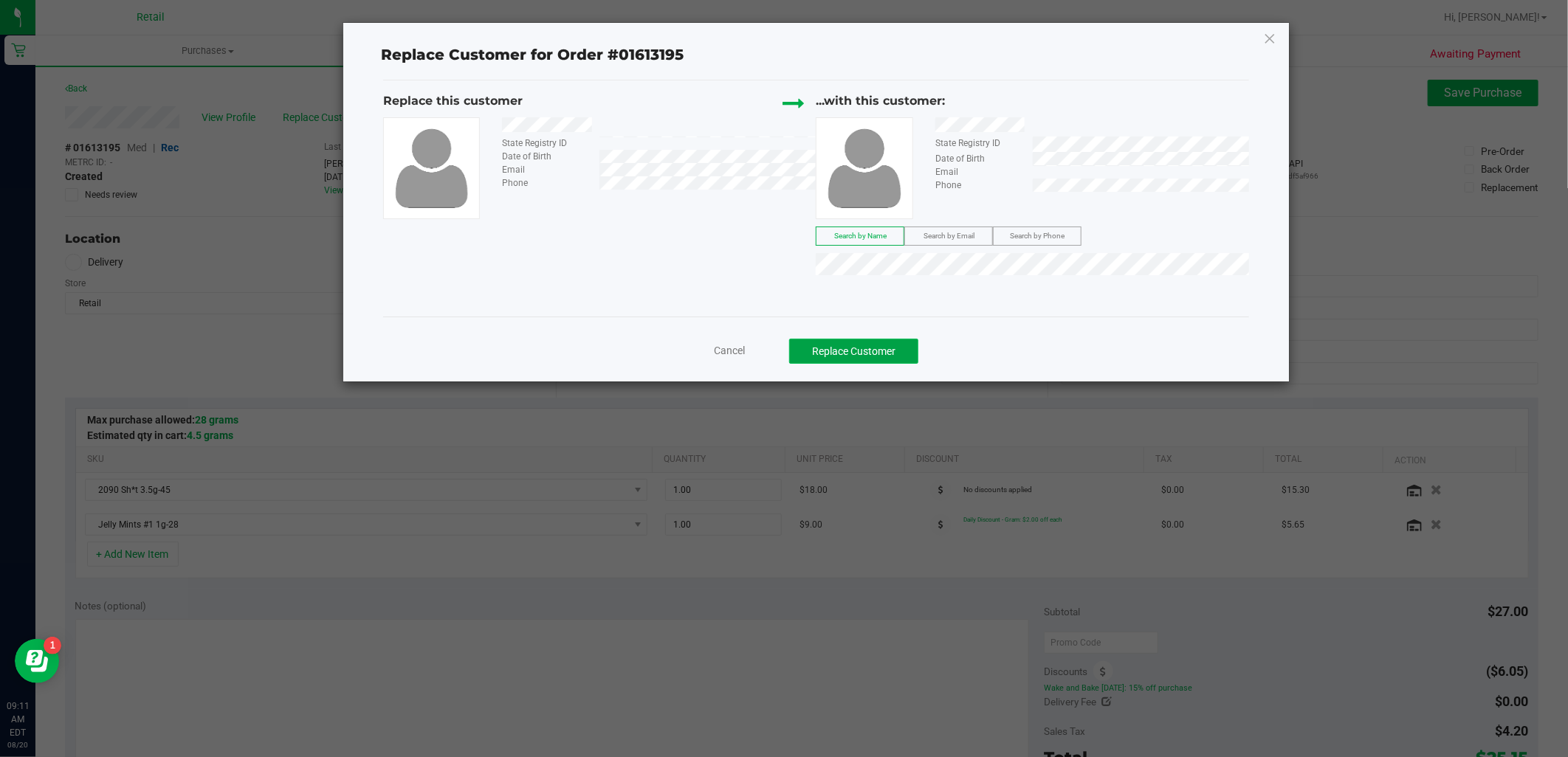
click at [862, 357] on button "Replace Customer" at bounding box center [854, 351] width 129 height 25
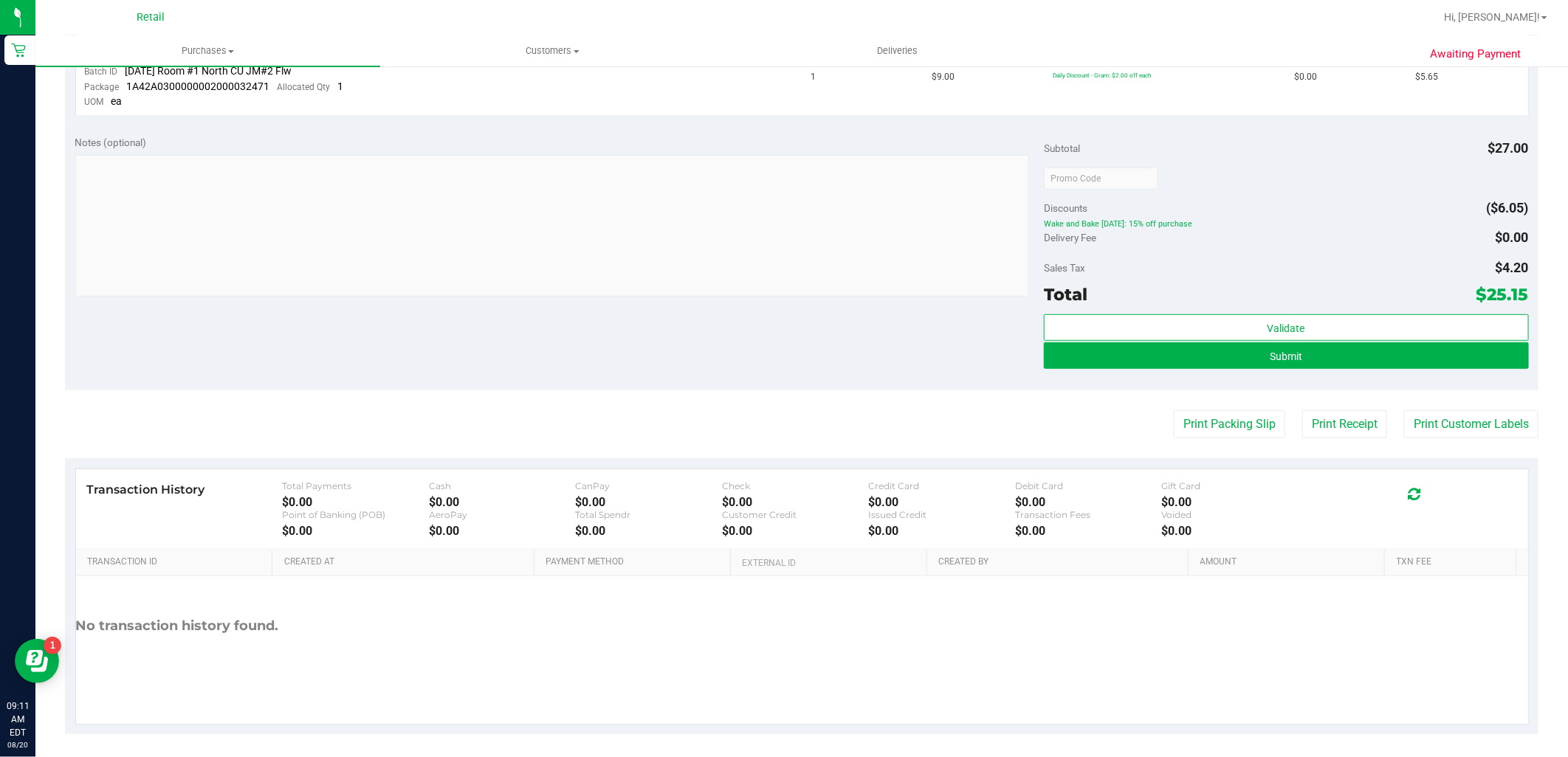
scroll to position [515, 0]
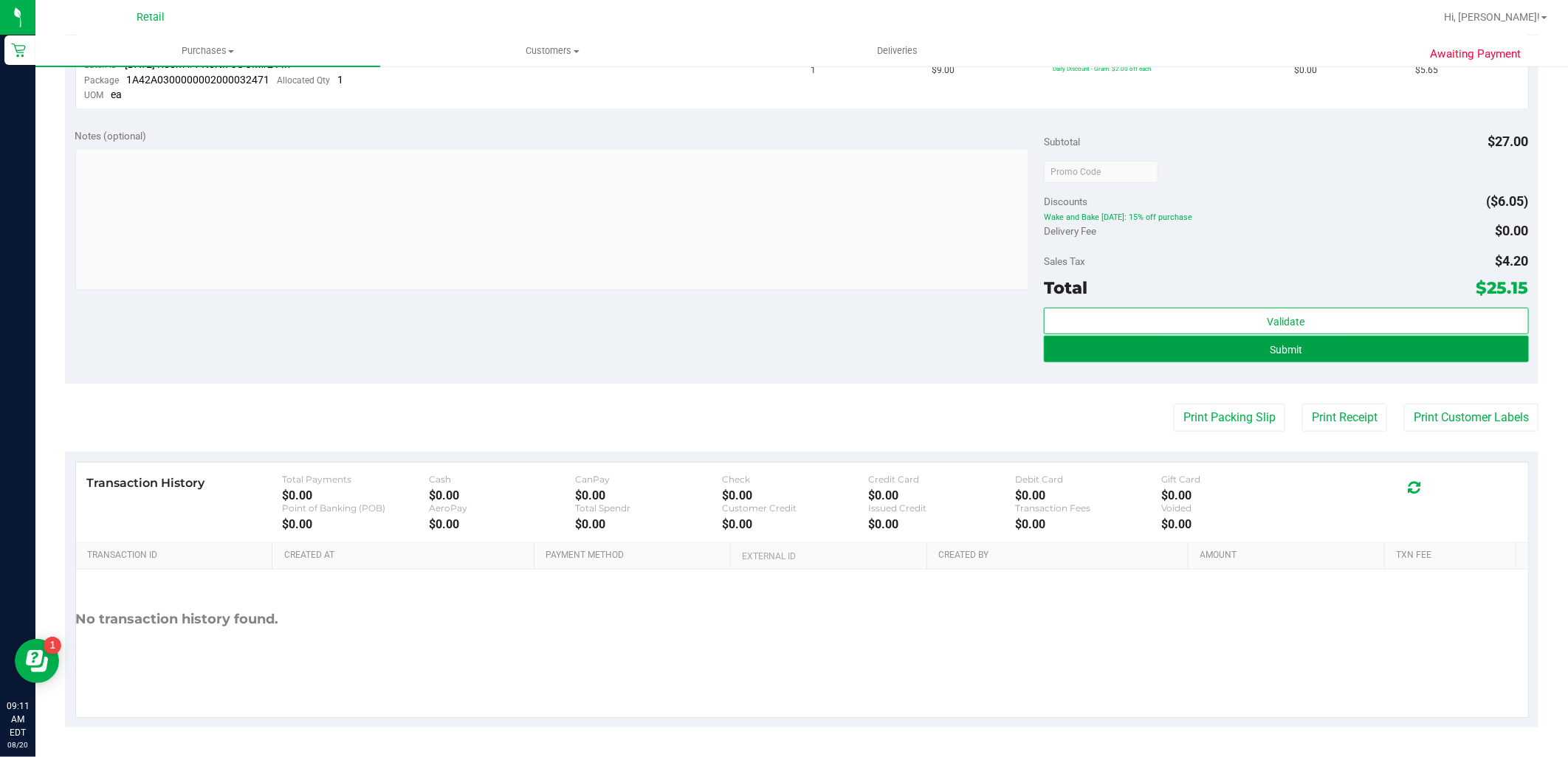
click at [1310, 351] on button "Submit" at bounding box center [1287, 349] width 484 height 27
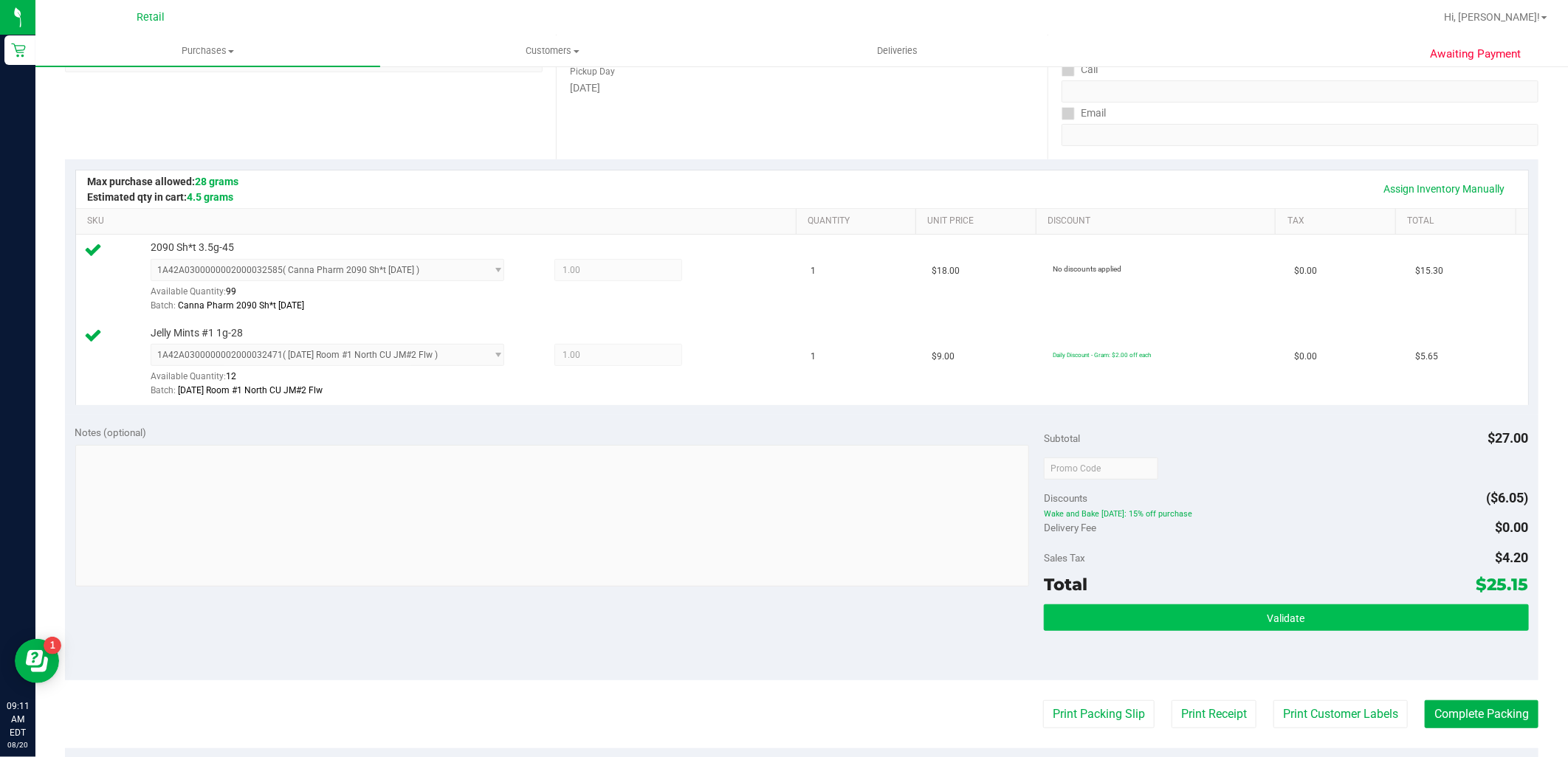
scroll to position [492, 0]
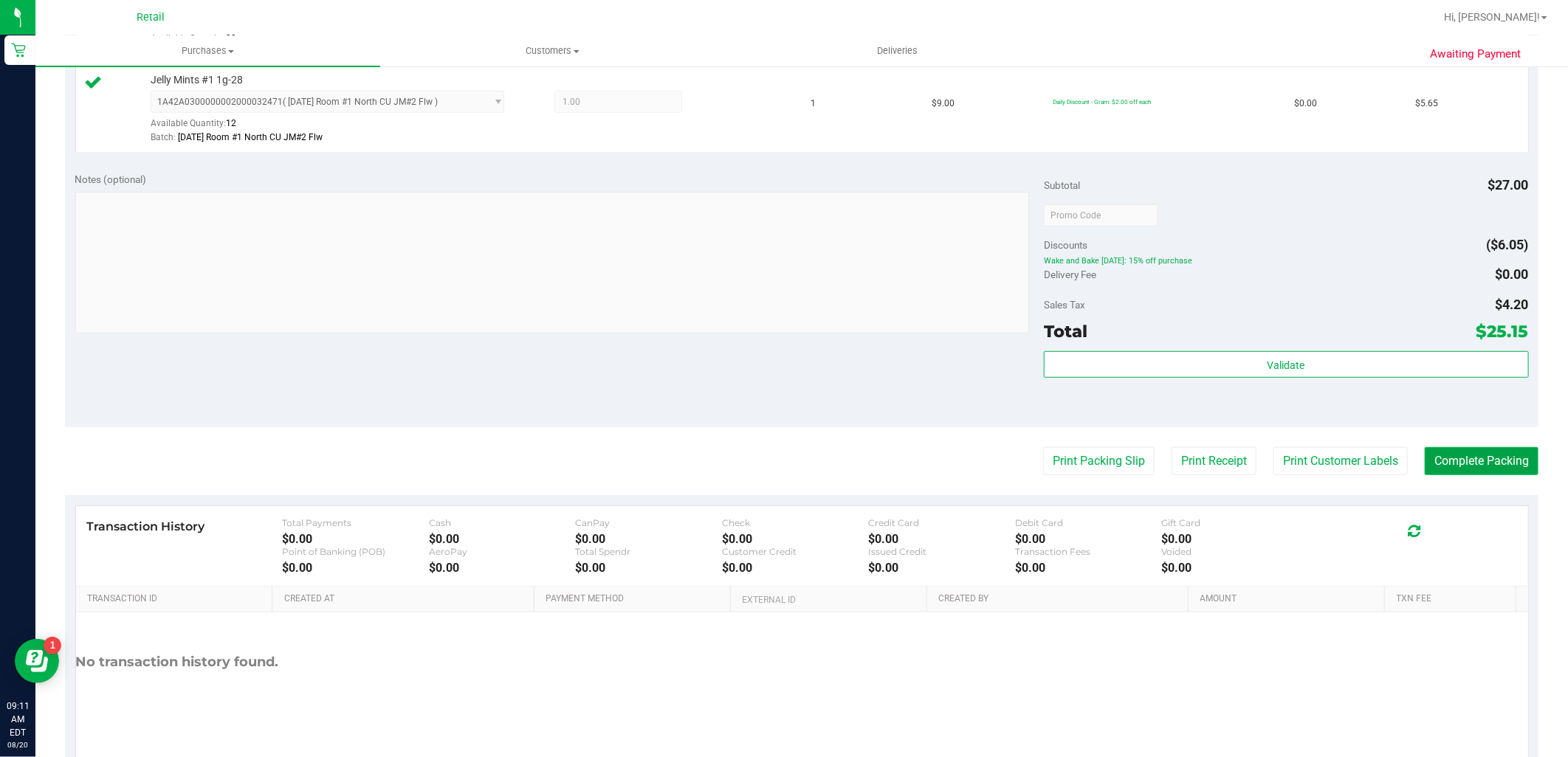
click at [1462, 471] on button "Complete Packing" at bounding box center [1482, 460] width 114 height 28
